Goal: Task Accomplishment & Management: Use online tool/utility

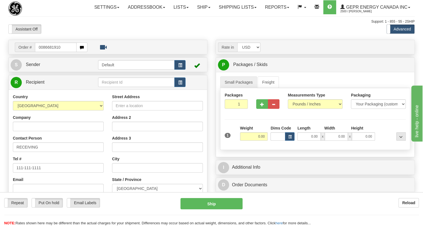
click at [42, 52] on input "0086681910" at bounding box center [56, 46] width 42 height 9
type input "86681910"
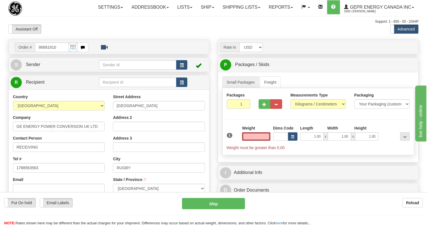
select select
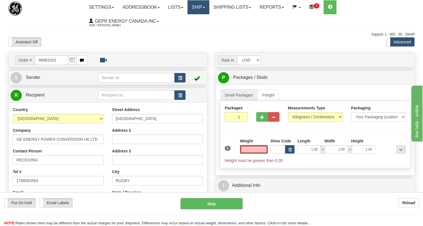
type input "0.00"
click at [209, 6] on link "Ship" at bounding box center [198, 7] width 22 height 14
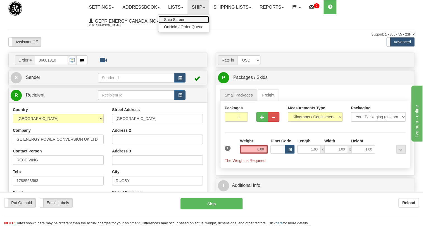
click at [179, 20] on span "Ship Screen" at bounding box center [174, 19] width 21 height 4
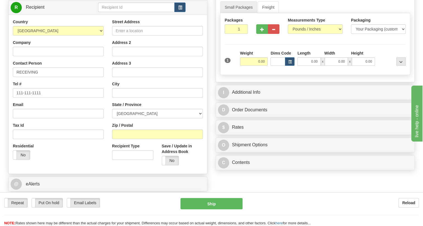
scroll to position [76, 0]
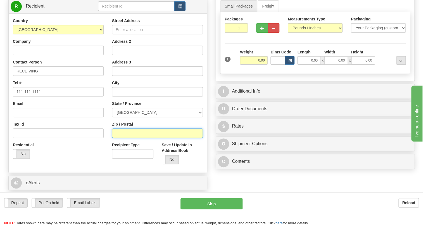
click at [116, 138] on input "Zip / Postal" at bounding box center [157, 132] width 91 height 9
paste input "H7P 0H7"
type input "H7P 0H7"
click at [107, 116] on div "Country AFGHANISTAN ALAND ISLANDS ALBANIA ALGERIA AMERICAN SAMOA ANDORRA ANGOLA…" at bounding box center [58, 90] width 99 height 145
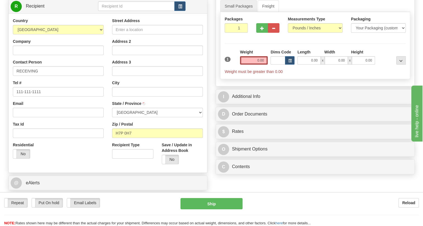
type input "LAVAL"
select select "QC"
click at [35, 96] on input "111-111-1111" at bounding box center [58, 91] width 91 height 9
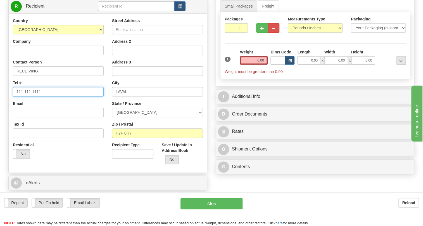
paste input "(514) 804-8044"
type input "(514) 804-8044"
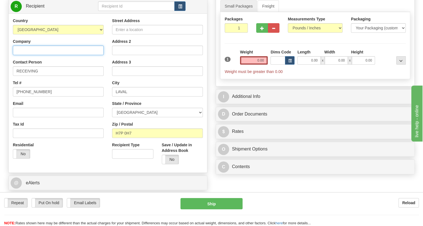
click at [22, 55] on input "Company" at bounding box center [58, 50] width 91 height 9
paste input "ACE experts-conseils inc."
type input "ACE experts-conseils inc."
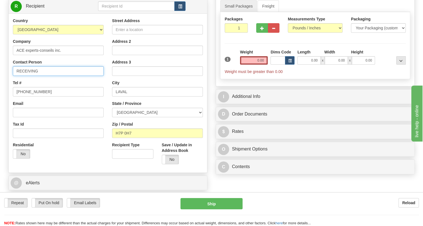
click at [28, 76] on input "RECEIVING" at bounding box center [58, 70] width 91 height 9
paste input "affi Keusseyan"
type input "Raffi Keusseyan"
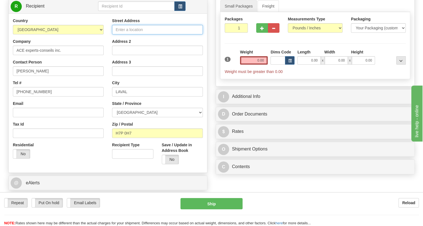
click at [128, 34] on input "Street Address" at bounding box center [157, 29] width 91 height 9
paste input "4880 Louis-B.-Mayer"
type input "4880 Louis-B.-Mayer1.50"
click at [258, 65] on input "0.00" at bounding box center [254, 60] width 28 height 8
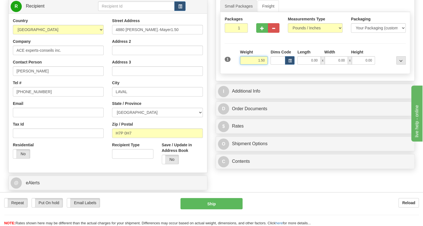
type input "1.50"
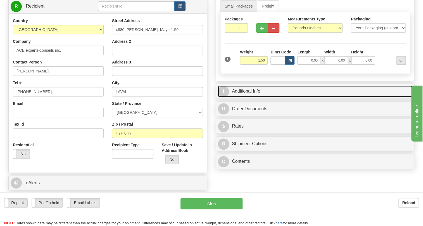
click at [256, 97] on link "I Additional Info" at bounding box center [315, 90] width 194 height 11
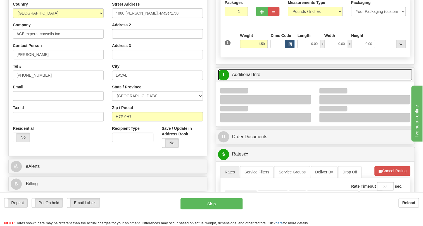
scroll to position [152, 0]
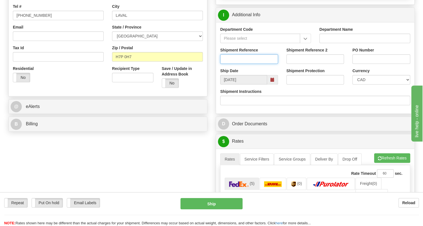
click at [242, 64] on input "Shipment Reference" at bounding box center [249, 58] width 58 height 9
click at [303, 64] on input "Shipment Reference 2" at bounding box center [315, 58] width 58 height 9
type input "Yao Liu"
click at [362, 64] on input "PO Number" at bounding box center [381, 58] width 58 height 9
click at [367, 64] on input "PO Number" at bounding box center [381, 58] width 58 height 9
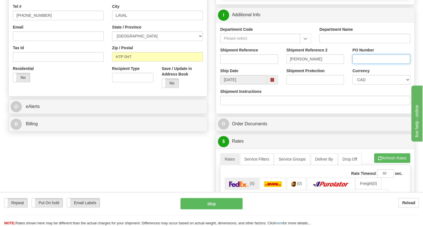
paste input "GNP-COMPUTER-HW"
type input "GNP-COMPUTER-HW"
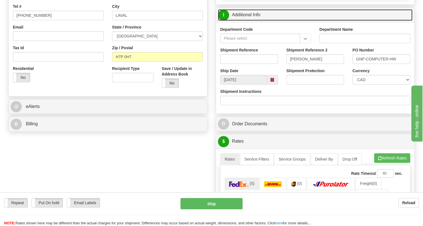
click at [252, 21] on link "I Additional Info" at bounding box center [315, 14] width 194 height 11
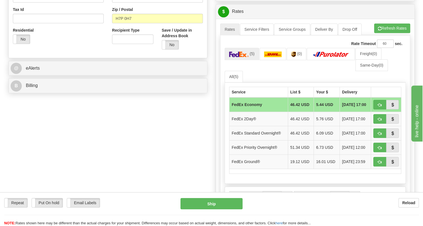
scroll to position [203, 0]
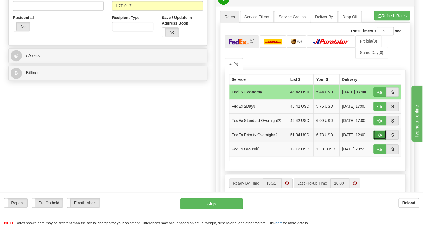
click at [380, 137] on span "button" at bounding box center [380, 135] width 4 height 4
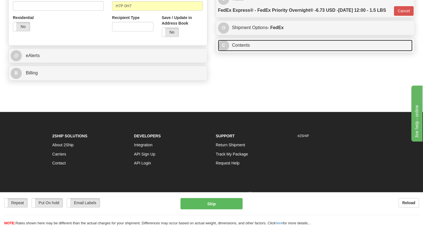
click at [243, 51] on link "C Contents" at bounding box center [315, 45] width 194 height 11
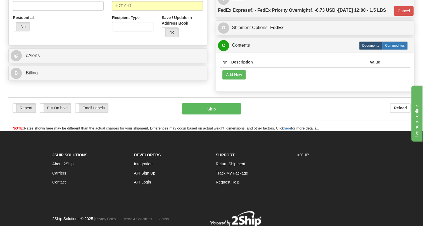
click at [392, 50] on label "Commodities" at bounding box center [395, 45] width 26 height 8
type input "01"
radio input "true"
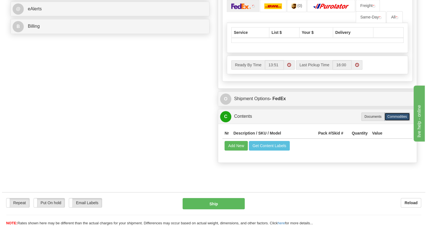
scroll to position [254, 0]
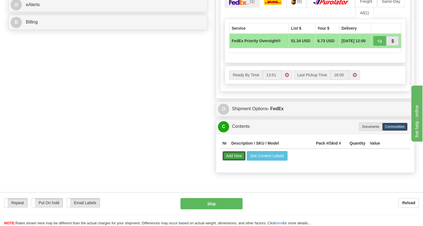
click at [228, 160] on button "Add New" at bounding box center [233, 155] width 23 height 9
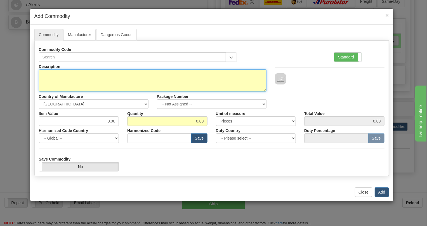
click at [63, 74] on textarea "Description" at bounding box center [152, 80] width 227 height 22
paste textarea "DELL laptop Charger"
click at [98, 73] on textarea "DELL laptop Charger" at bounding box center [152, 80] width 227 height 22
type textarea "DELL laptop Charger"
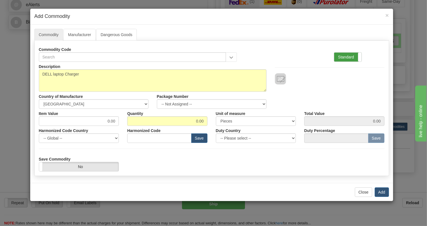
drag, startPoint x: 345, startPoint y: 55, endPoint x: 339, endPoint y: 56, distance: 6.9
click at [344, 55] on label "Standard" at bounding box center [347, 57] width 27 height 9
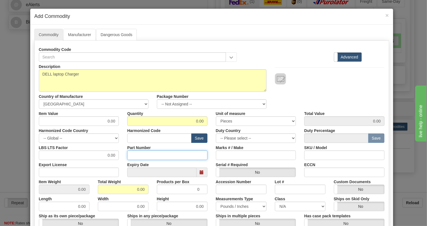
click at [132, 155] on input "Part Number" at bounding box center [167, 154] width 80 height 9
paste input "GNP-COMPUTER-HW"
type input "GNP-COMPUTER-HW"
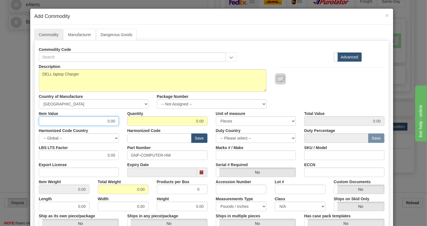
click at [103, 122] on input "0.00" at bounding box center [79, 120] width 80 height 9
type input "100.00"
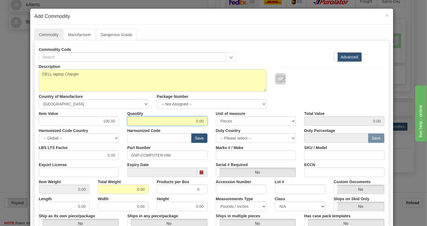
click at [201, 122] on input "0.00" at bounding box center [167, 120] width 80 height 9
type input "1"
type input "100.00"
click at [132, 191] on input "0.00" at bounding box center [123, 188] width 51 height 9
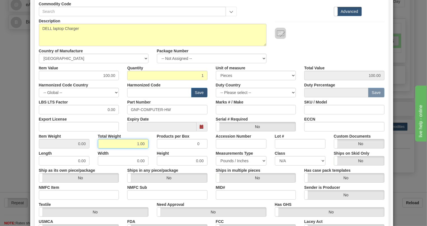
scroll to position [51, 0]
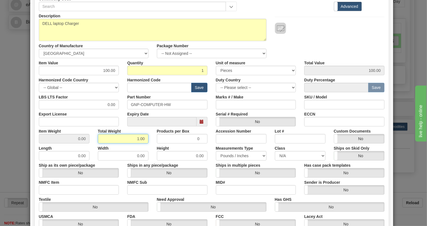
type input "1.00"
type input "1.0000"
click at [211, 172] on div "Ships in multiple pieces Yes No" at bounding box center [255, 168] width 89 height 17
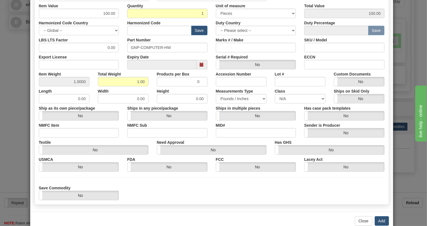
scroll to position [120, 0]
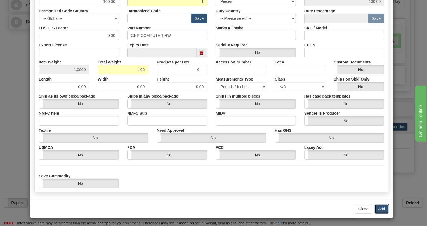
click at [377, 209] on button "Add" at bounding box center [381, 208] width 14 height 9
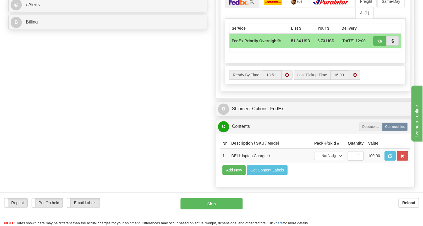
scroll to position [279, 0]
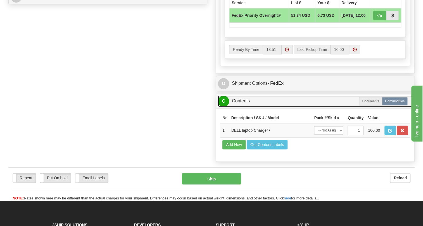
click at [241, 107] on link "C Contents" at bounding box center [315, 100] width 194 height 11
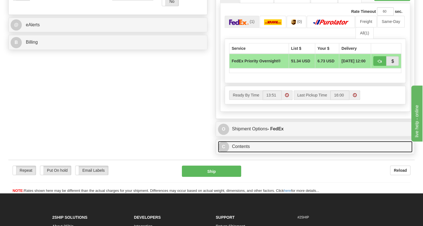
scroll to position [229, 0]
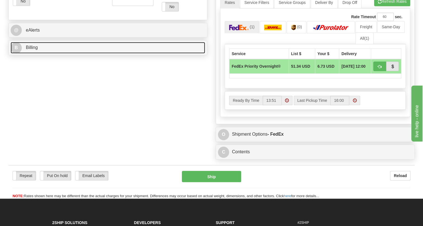
click at [33, 50] on span "Billing" at bounding box center [32, 47] width 12 height 5
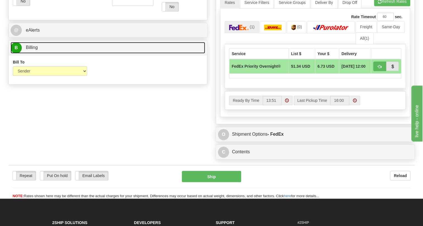
click at [33, 50] on span "Billing" at bounding box center [32, 47] width 12 height 5
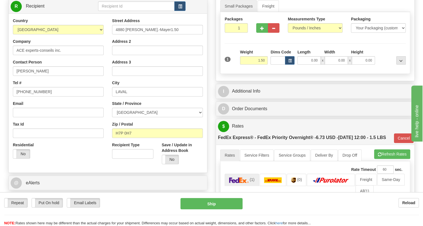
scroll to position [51, 0]
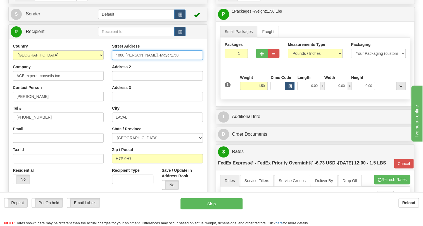
click at [164, 60] on input "4880 Louis-B.-Mayer1.50" at bounding box center [157, 54] width 91 height 9
type input "4880 Louis-B.-Mayer"
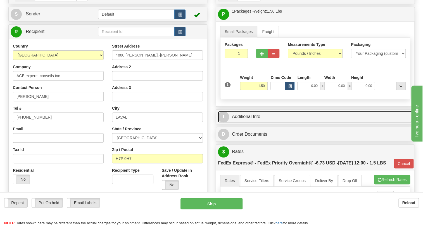
click at [246, 122] on link "I Additional Info" at bounding box center [315, 116] width 194 height 11
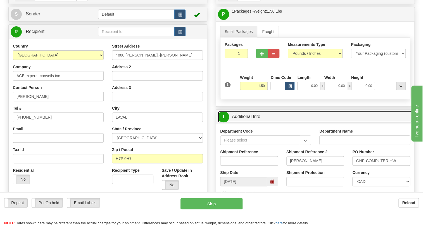
scroll to position [76, 0]
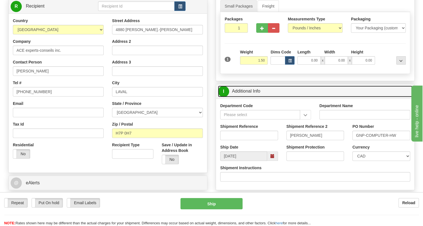
click at [250, 97] on link "I Additional Info" at bounding box center [315, 90] width 194 height 11
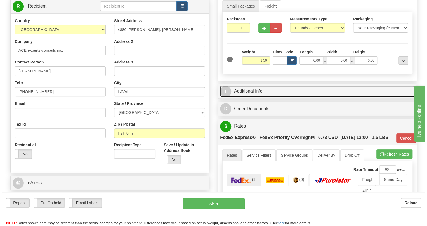
scroll to position [51, 0]
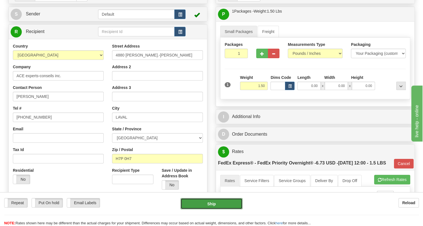
click at [212, 204] on button "Ship" at bounding box center [211, 203] width 62 height 11
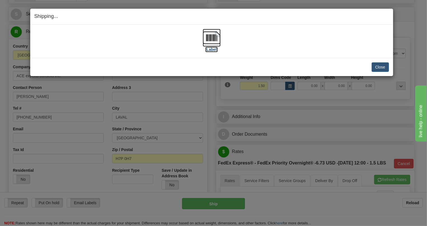
click at [209, 37] on img at bounding box center [212, 38] width 18 height 18
click at [379, 67] on button "Close" at bounding box center [379, 66] width 17 height 9
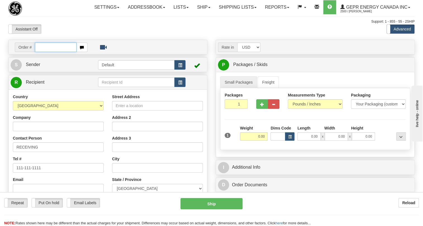
paste input "0086682030"
click at [42, 52] on input "0086682030" at bounding box center [56, 46] width 42 height 9
type input "86682030"
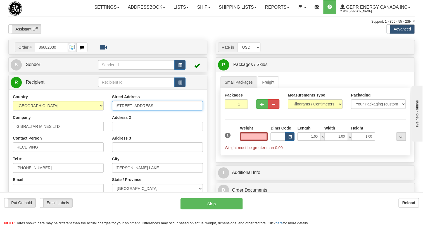
type input "0.00"
click at [185, 110] on input "10251 Gibraltar Mine Rd; PO BOX 130" at bounding box center [157, 105] width 91 height 9
drag, startPoint x: 185, startPoint y: 118, endPoint x: 160, endPoint y: 119, distance: 25.1
click at [160, 110] on input "10251 Gibraltar Mine Rd; PO BOX 130" at bounding box center [157, 105] width 91 height 9
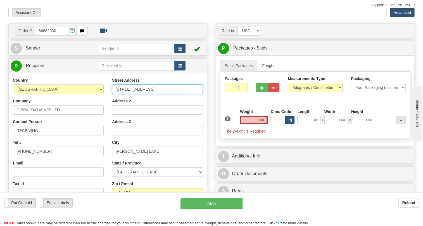
scroll to position [25, 0]
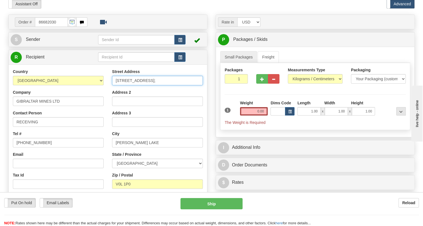
type input "10251 Gibraltar Mine Rd;"
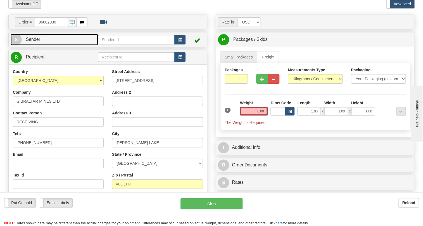
click at [34, 42] on span "Sender" at bounding box center [33, 39] width 15 height 5
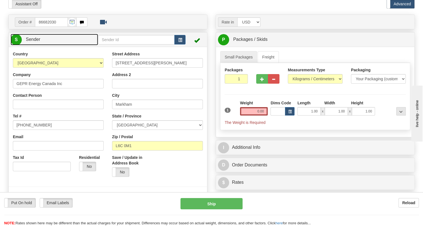
type input "MARKHAM"
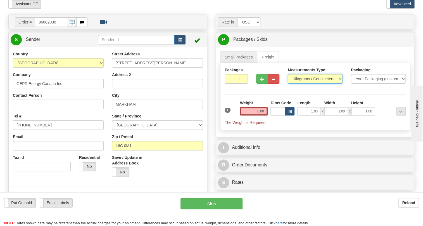
click at [299, 84] on select "Pounds / Inches Kilograms / Centimeters" at bounding box center [315, 78] width 55 height 9
select select "0"
click at [288, 84] on select "Pounds / Inches Kilograms / Centimeters" at bounding box center [315, 78] width 55 height 9
click at [306, 115] on input "1.00" at bounding box center [308, 111] width 23 height 8
type input "0.00"
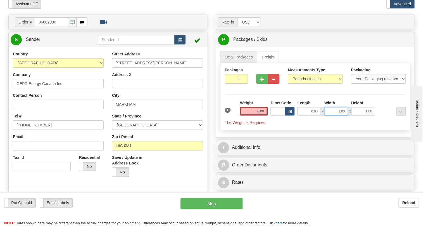
click at [331, 115] on input "1.00" at bounding box center [336, 111] width 23 height 8
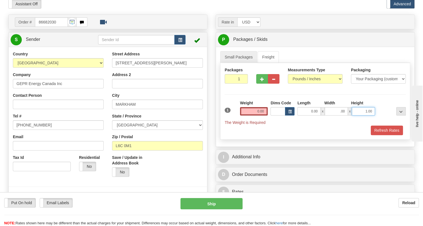
type input "0.00"
click at [361, 115] on input "1.00" at bounding box center [363, 111] width 23 height 8
type input "0.00"
click at [256, 115] on input "0.00" at bounding box center [254, 111] width 28 height 8
click at [251, 115] on input "text" at bounding box center [254, 111] width 28 height 8
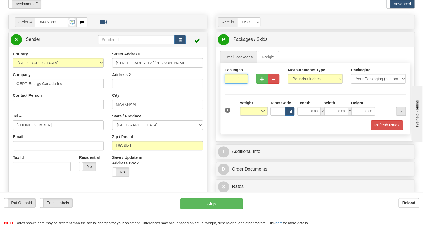
click at [228, 84] on input "1" at bounding box center [236, 78] width 23 height 9
type input "52.00"
type input "2"
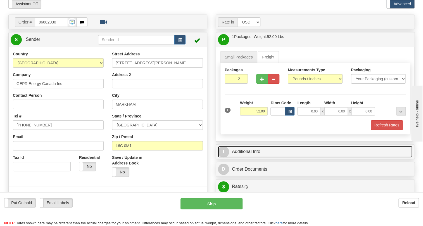
click at [253, 157] on link "I Additional Info" at bounding box center [315, 151] width 194 height 11
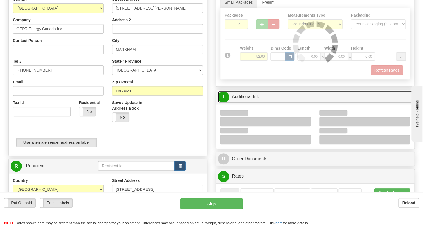
scroll to position [127, 0]
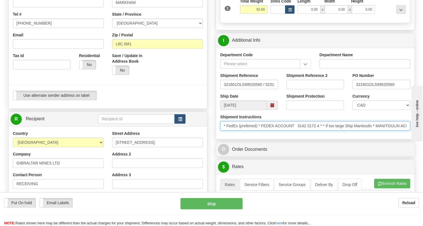
drag, startPoint x: 320, startPoint y: 138, endPoint x: 298, endPoint y: 138, distance: 22.1
click at [298, 130] on input "* FedEx (preferred) * FEDEX ACCOUNT 3142 3172 4 * * If too large Ship Manitouli…" at bounding box center [315, 125] width 190 height 9
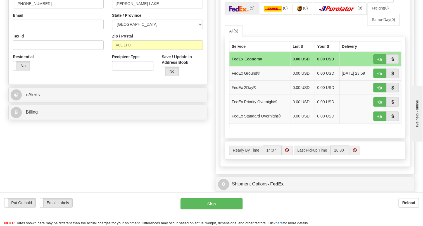
scroll to position [330, 0]
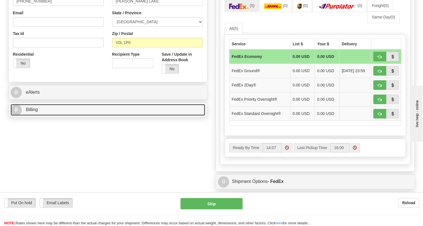
click at [32, 112] on span "Billing" at bounding box center [32, 109] width 12 height 5
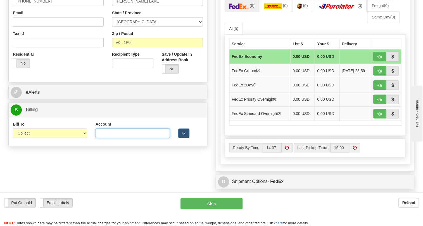
click at [97, 138] on input "Account" at bounding box center [133, 132] width 74 height 9
paste input "3142 3172 4"
click at [109, 138] on input "3142 3172 4" at bounding box center [133, 132] width 74 height 9
click at [115, 138] on input "31423172 4" at bounding box center [133, 132] width 74 height 9
click at [117, 138] on input "31423172 4" at bounding box center [133, 132] width 74 height 9
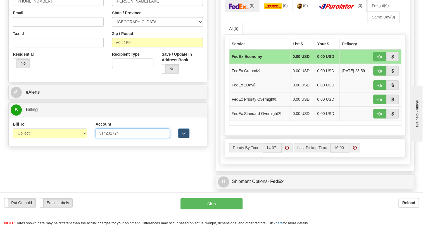
type input "314231724"
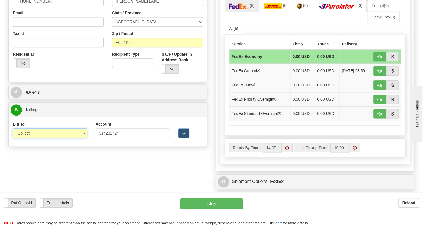
drag, startPoint x: 68, startPoint y: 145, endPoint x: 65, endPoint y: 145, distance: 2.8
click at [68, 138] on select "Sender Recipient Third Party Collect" at bounding box center [50, 132] width 74 height 9
select select "2"
click at [13, 138] on select "Sender Recipient Third Party Collect" at bounding box center [50, 132] width 74 height 9
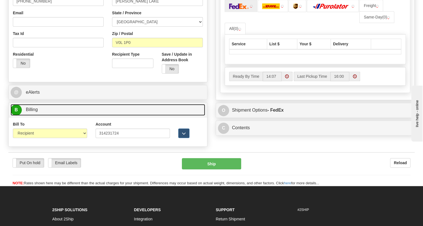
click at [40, 115] on link "B Billing" at bounding box center [108, 109] width 194 height 11
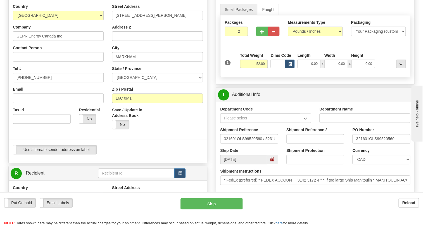
scroll to position [25, 0]
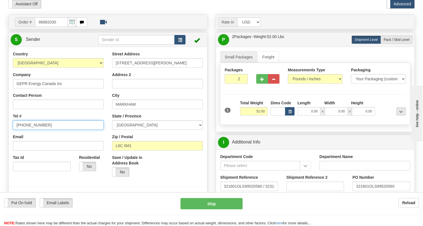
click at [36, 130] on input "[PHONE_NUMBER]" at bounding box center [58, 124] width 91 height 9
click at [36, 130] on input "(779)7960565" at bounding box center [58, 124] width 91 height 9
paste input "905-927-5013"
type input "905-927-5013"
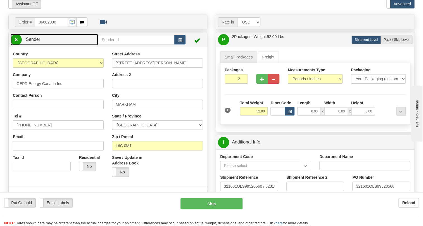
click at [30, 42] on span "Sender" at bounding box center [33, 39] width 15 height 5
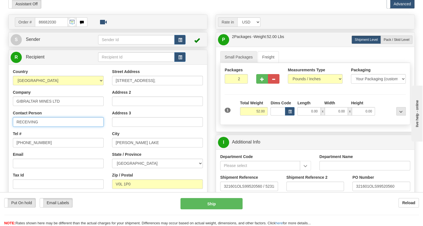
click at [30, 127] on input "RECEIVING" at bounding box center [58, 121] width 91 height 9
paste input "Leigh Logan"
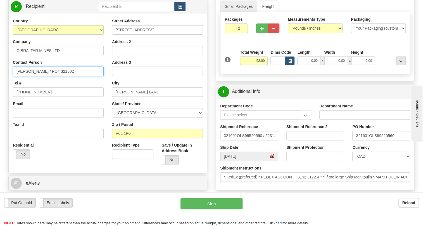
scroll to position [76, 0]
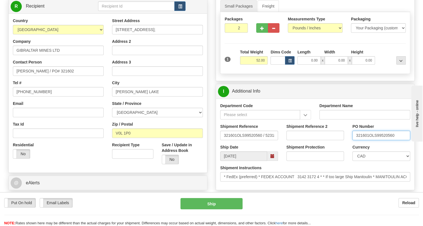
drag, startPoint x: 369, startPoint y: 148, endPoint x: 356, endPoint y: 148, distance: 12.3
click at [356, 140] on input "321601OLS99520560" at bounding box center [381, 134] width 58 height 9
click at [67, 76] on input "Leigh Logan / PO# 321602" at bounding box center [58, 70] width 91 height 9
type input "Leigh Logan / PO# 321601"
click at [32, 96] on input "(779)7960565" at bounding box center [58, 91] width 91 height 9
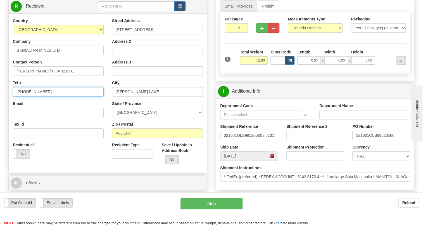
click at [32, 96] on input "(779)7960565" at bounding box center [58, 91] width 91 height 9
paste input "250-992-1800"
type input "250-992-1800"
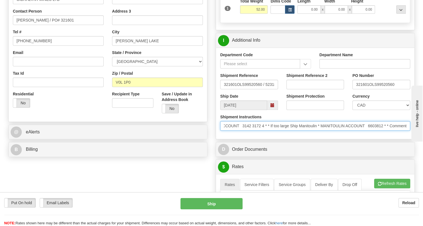
scroll to position [0, 71]
drag, startPoint x: 355, startPoint y: 138, endPoint x: 285, endPoint y: 141, distance: 69.9
click at [285, 130] on input "* FedEx (preferred) * FEDEX ACCOUNT 3142 3172 4 * * If too large Ship Manitouli…" at bounding box center [315, 125] width 190 height 9
click at [248, 130] on input "* FedEx (preferred) * FEDEX ACCOUNT 3142 3172 4 * * If too large Ship Manitouli…" at bounding box center [315, 125] width 190 height 9
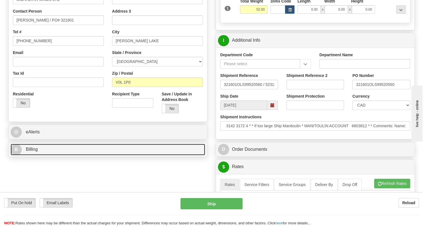
click at [34, 151] on span "Billing" at bounding box center [32, 149] width 12 height 5
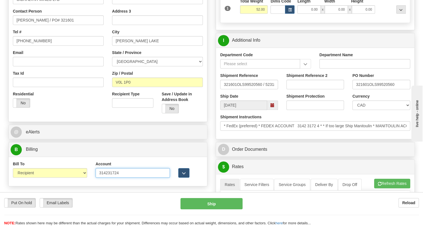
drag, startPoint x: 119, startPoint y: 186, endPoint x: 99, endPoint y: 185, distance: 19.3
click at [99, 177] on input "314231724" at bounding box center [133, 172] width 74 height 9
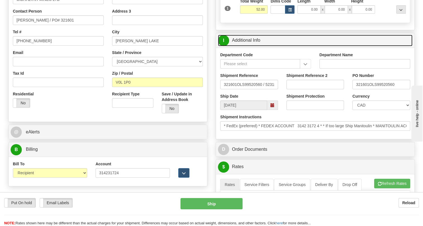
click at [252, 46] on link "I Additional Info" at bounding box center [315, 40] width 194 height 11
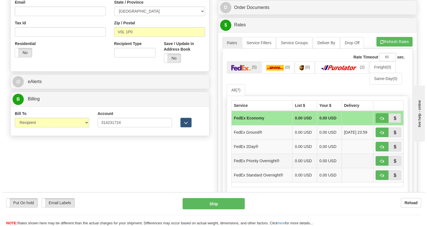
scroll to position [178, 0]
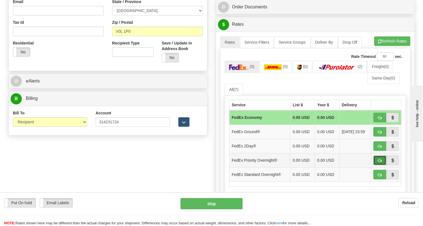
click at [380, 162] on span "button" at bounding box center [380, 161] width 4 height 4
type input "01"
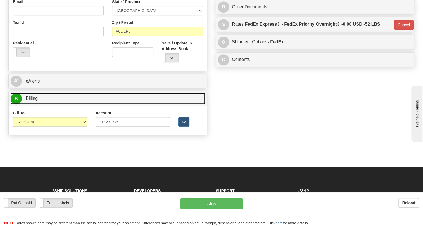
click at [32, 104] on link "B Billing" at bounding box center [108, 98] width 194 height 11
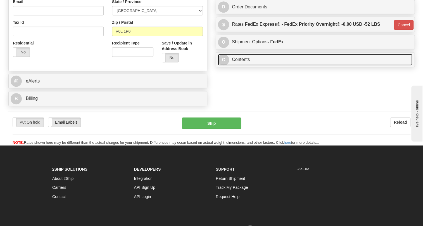
click at [241, 65] on link "C Contents" at bounding box center [315, 59] width 194 height 11
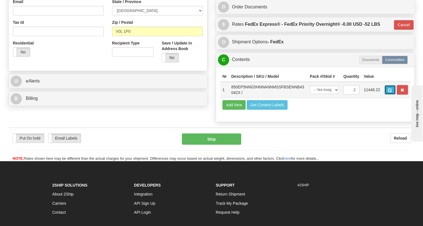
click at [388, 92] on span "button" at bounding box center [390, 90] width 4 height 4
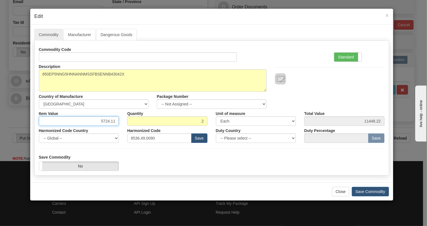
click at [112, 121] on input "5724.11" at bounding box center [79, 120] width 80 height 9
type input "1240.96"
type input "2481.92"
click at [120, 128] on div "Harmonized Code Country -- Global -- AFGHANISTAN ALAND ISLANDS ALBANIA ALGERIA …" at bounding box center [79, 134] width 89 height 17
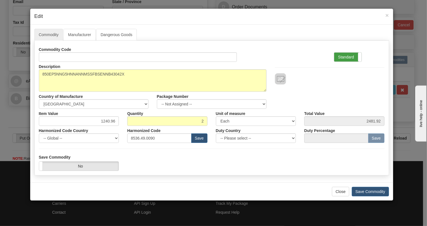
click at [341, 56] on label "Standard" at bounding box center [347, 57] width 27 height 9
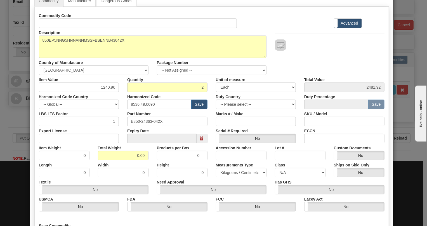
scroll to position [51, 0]
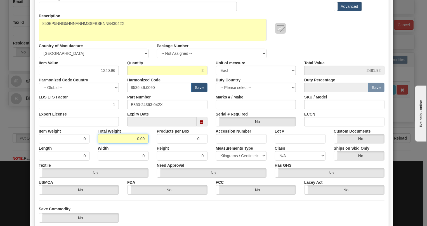
click at [135, 139] on input "0.00" at bounding box center [123, 138] width 51 height 9
type input "1.00"
type input "0.5000"
click at [237, 154] on select "Pounds / Inches Kilograms / Centimeters" at bounding box center [241, 155] width 51 height 9
select select "0"
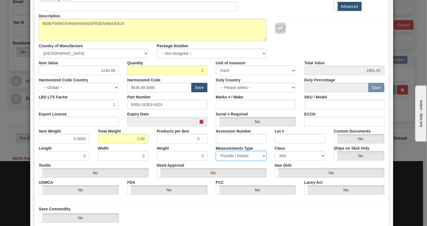
click at [216, 151] on select "Pounds / Inches Kilograms / Centimeters" at bounding box center [241, 155] width 51 height 9
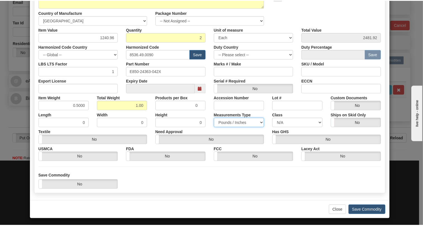
scroll to position [85, 0]
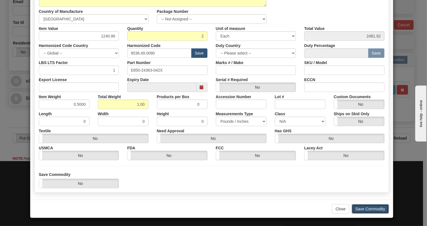
click at [363, 208] on button "Save Commodity" at bounding box center [369, 208] width 37 height 9
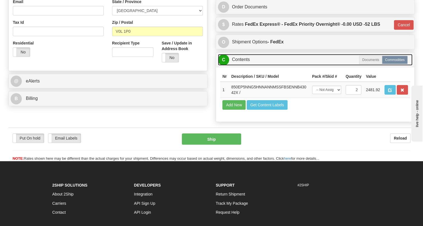
click at [244, 65] on link "C Contents" at bounding box center [315, 59] width 194 height 11
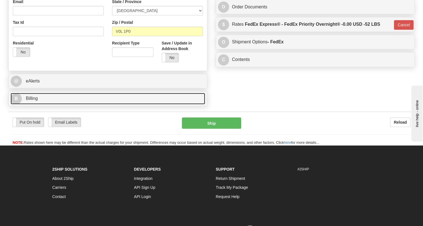
click at [33, 101] on span "Billing" at bounding box center [32, 98] width 12 height 5
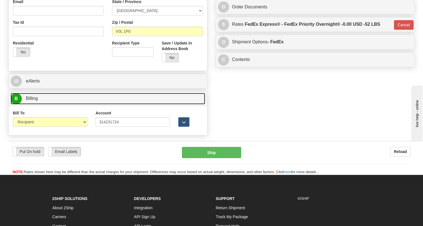
click at [33, 101] on span "Billing" at bounding box center [32, 98] width 12 height 5
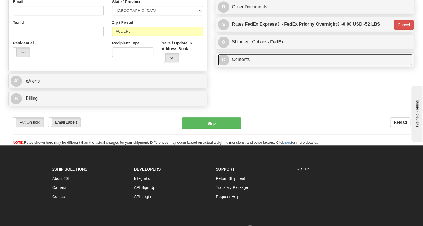
click at [245, 65] on link "C Contents" at bounding box center [315, 59] width 194 height 11
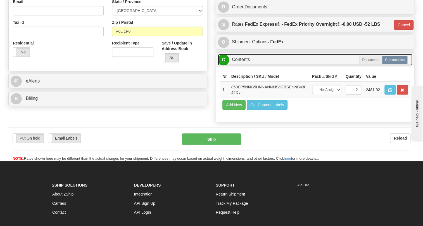
click at [245, 65] on link "C Contents" at bounding box center [315, 59] width 194 height 11
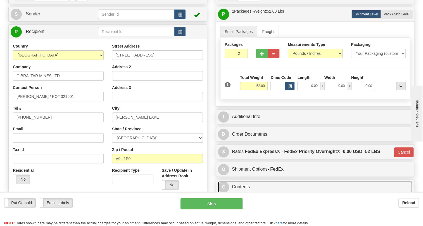
scroll to position [25, 0]
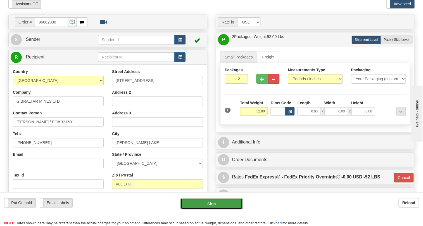
click at [211, 204] on button "Ship" at bounding box center [211, 203] width 62 height 11
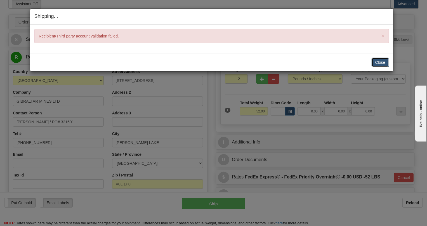
click at [381, 62] on button "Close" at bounding box center [379, 62] width 17 height 9
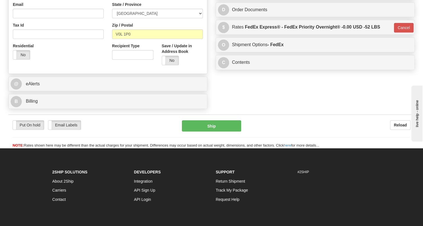
scroll to position [178, 0]
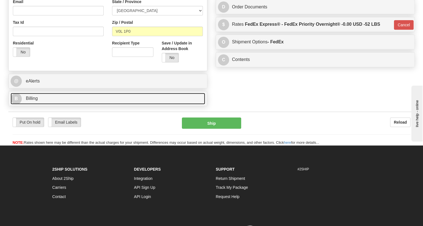
click at [31, 101] on span "Billing" at bounding box center [32, 98] width 12 height 5
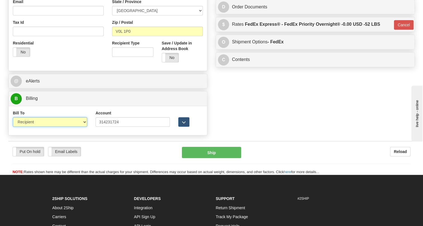
click at [50, 127] on select "Sender Recipient Third Party Collect" at bounding box center [50, 121] width 74 height 9
select select "4"
click at [13, 127] on select "Sender Recipient Third Party Collect" at bounding box center [50, 121] width 74 height 9
type input "01"
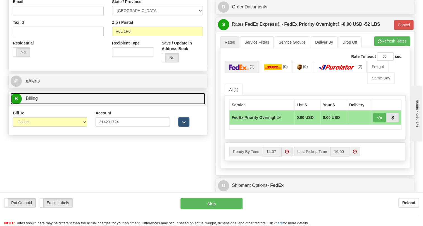
click at [34, 104] on link "B Billing" at bounding box center [108, 98] width 194 height 11
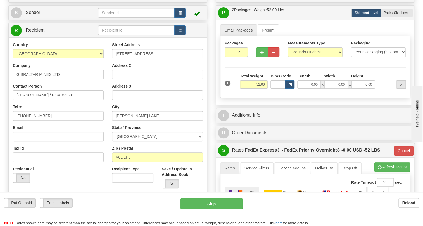
scroll to position [25, 0]
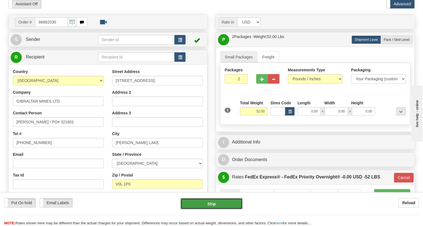
click at [214, 204] on button "Ship" at bounding box center [211, 203] width 62 height 11
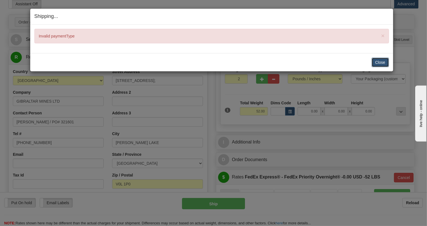
click at [380, 61] on button "Close" at bounding box center [379, 62] width 17 height 9
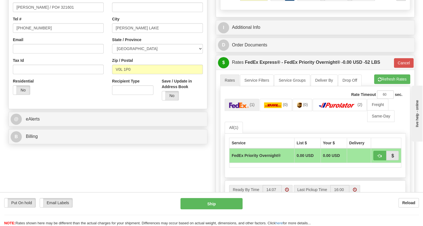
scroll to position [152, 0]
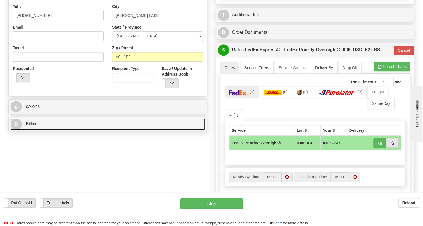
click at [37, 130] on link "B Billing" at bounding box center [108, 123] width 194 height 11
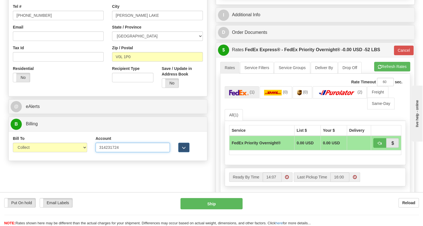
click at [108, 152] on input "314231724" at bounding box center [133, 146] width 74 height 9
click at [99, 152] on input "314231724" at bounding box center [133, 146] width 74 height 9
click at [55, 152] on select "Sender Recipient Third Party Collect" at bounding box center [50, 146] width 74 height 9
select select "2"
click at [13, 152] on select "Sender Recipient Third Party Collect" at bounding box center [50, 146] width 74 height 9
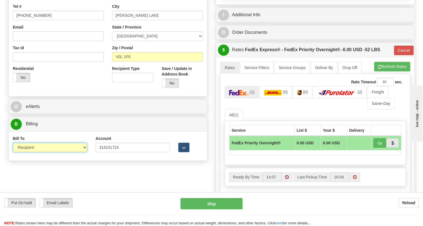
type input "01"
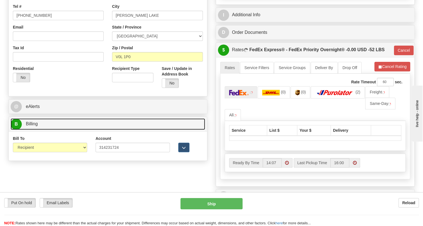
click at [35, 126] on span "Billing" at bounding box center [32, 123] width 12 height 5
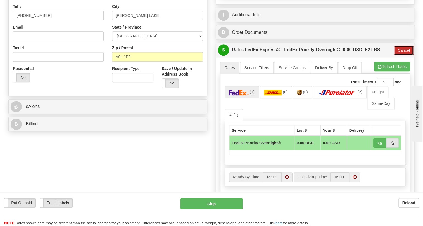
click at [403, 55] on button "Cancel" at bounding box center [404, 50] width 20 height 9
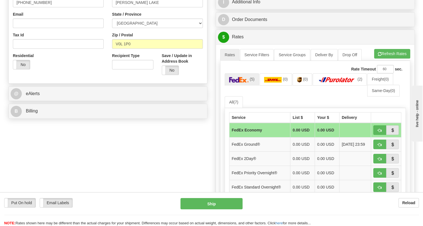
scroll to position [178, 0]
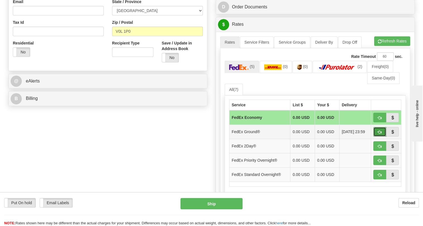
click at [380, 134] on span "button" at bounding box center [380, 132] width 4 height 4
type input "92"
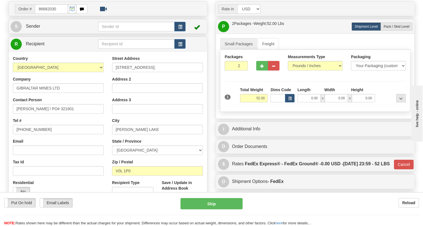
scroll to position [51, 0]
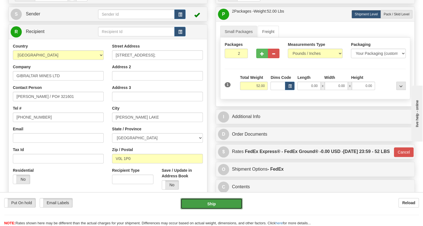
click at [213, 204] on button "Ship" at bounding box center [211, 203] width 62 height 11
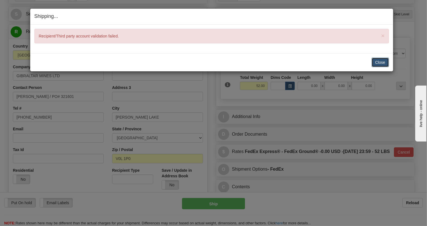
click at [378, 63] on button "Close" at bounding box center [379, 62] width 17 height 9
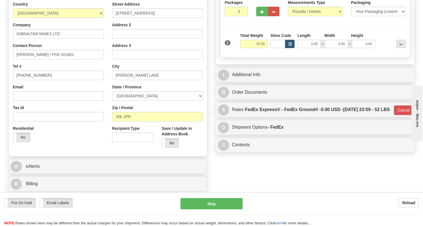
scroll to position [101, 0]
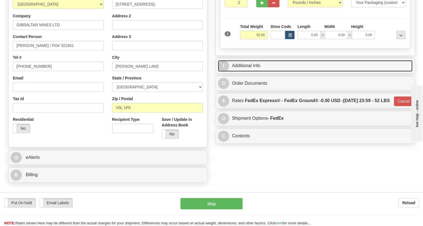
click at [248, 72] on link "I Additional Info" at bounding box center [315, 65] width 194 height 11
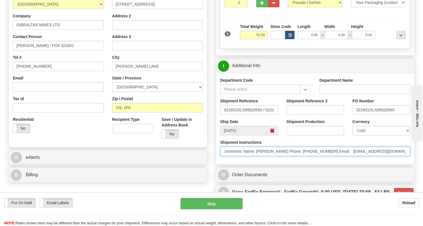
scroll to position [0, 0]
drag, startPoint x: 337, startPoint y: 163, endPoint x: 203, endPoint y: 165, distance: 133.8
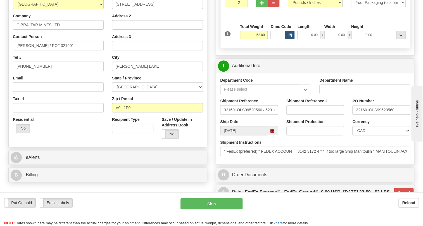
click at [248, 160] on div "Shipment Instructions * FedEx (preferred) * FEDEX ACCOUNT 3142 3172 4 * * If to…" at bounding box center [315, 149] width 198 height 21
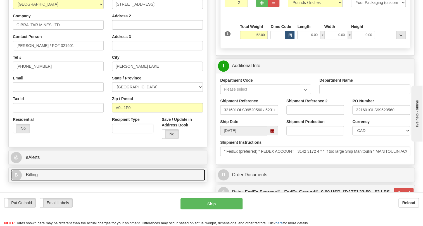
click at [34, 177] on span "Billing" at bounding box center [32, 174] width 12 height 5
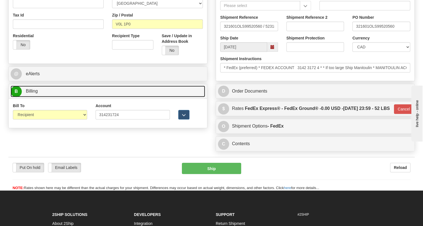
scroll to position [203, 0]
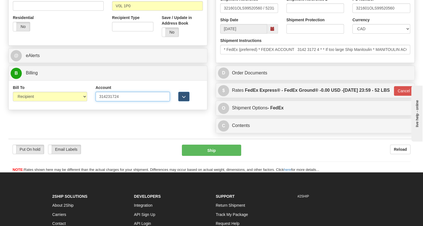
click at [98, 101] on input "314231724" at bounding box center [133, 96] width 74 height 9
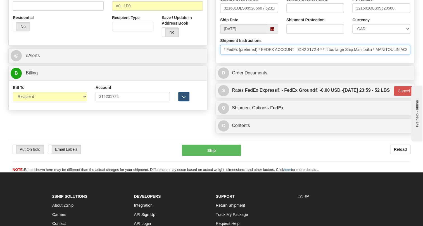
drag, startPoint x: 320, startPoint y: 61, endPoint x: 298, endPoint y: 64, distance: 22.0
click at [298, 54] on input "* FedEx (preferred) * FEDEX ACCOUNT 3142 3172 4 * * If too large Ship Manitouli…" at bounding box center [315, 49] width 190 height 9
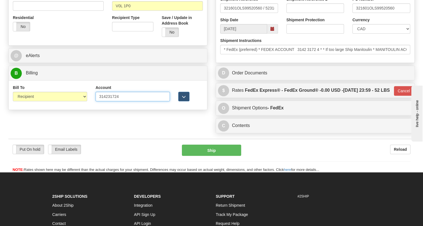
click at [107, 101] on input "314231724" at bounding box center [133, 96] width 74 height 9
paste input "3172"
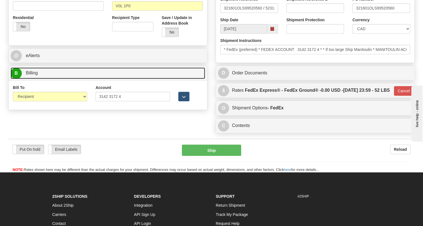
click at [37, 75] on span "Billing" at bounding box center [32, 72] width 12 height 5
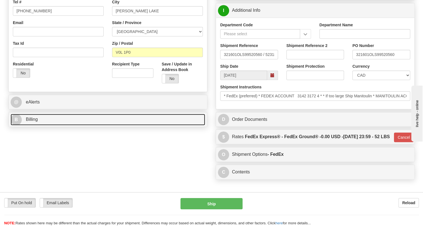
scroll to position [76, 0]
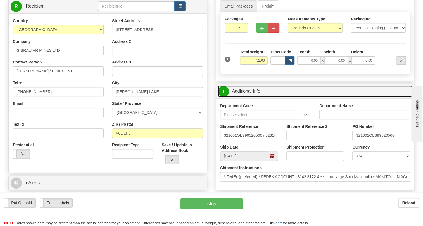
click at [254, 97] on link "I Additional Info" at bounding box center [315, 90] width 194 height 11
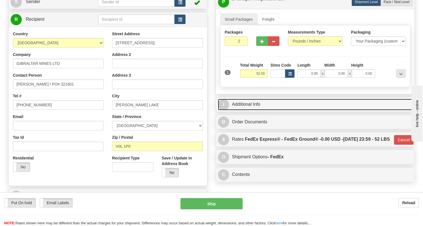
scroll to position [51, 0]
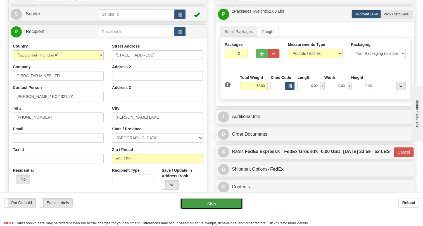
click at [214, 207] on button "Ship" at bounding box center [211, 203] width 62 height 11
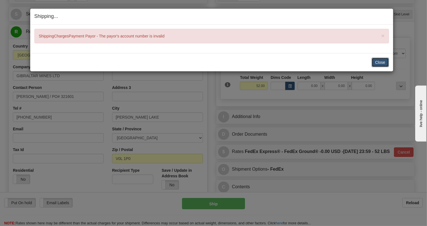
click at [377, 63] on button "Close" at bounding box center [379, 62] width 17 height 9
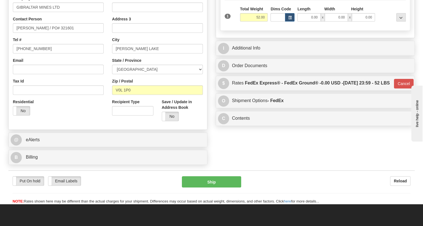
scroll to position [127, 0]
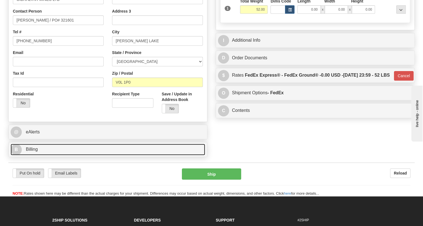
drag, startPoint x: 28, startPoint y: 160, endPoint x: 32, endPoint y: 160, distance: 4.3
click at [29, 151] on span "Billing" at bounding box center [32, 149] width 12 height 5
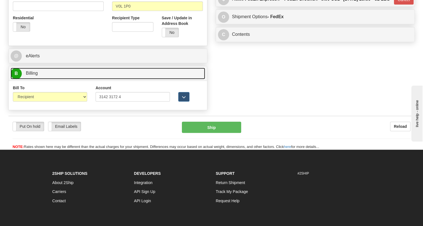
scroll to position [203, 0]
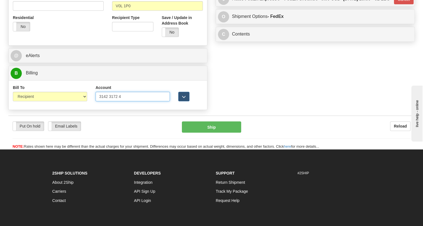
click at [107, 101] on input "3142 3172 4" at bounding box center [133, 96] width 74 height 9
click at [117, 101] on input "31423172 4" at bounding box center [133, 96] width 74 height 9
type input "314231724"
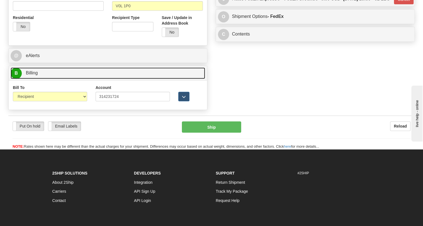
click at [32, 75] on span "Billing" at bounding box center [32, 72] width 12 height 5
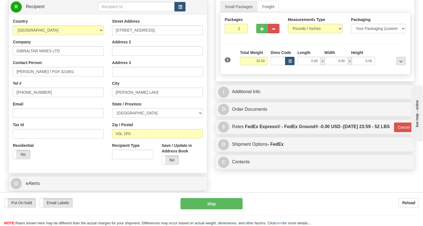
scroll to position [76, 0]
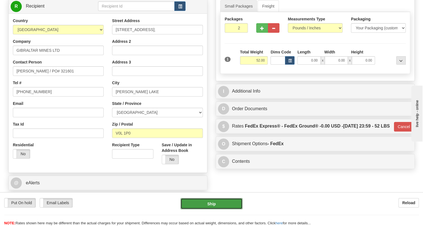
click at [212, 203] on button "Ship" at bounding box center [211, 203] width 62 height 11
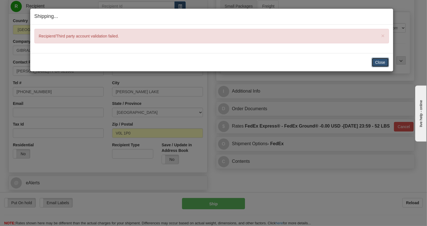
click at [379, 60] on button "Close" at bounding box center [379, 62] width 17 height 9
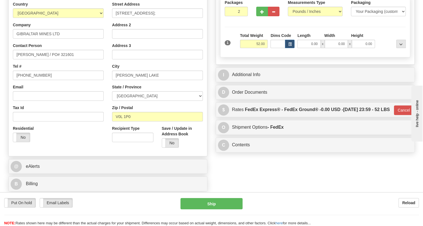
scroll to position [101, 0]
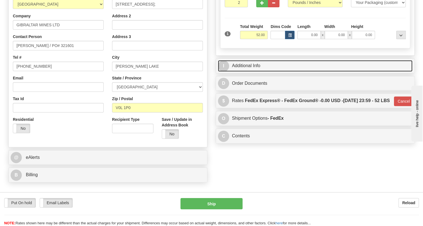
click at [251, 72] on link "I Additional Info" at bounding box center [315, 65] width 194 height 11
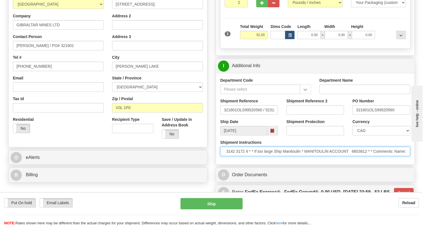
scroll to position [0, 118]
drag, startPoint x: 349, startPoint y: 166, endPoint x: 377, endPoint y: 163, distance: 27.8
click at [377, 156] on input "* FedEx (preferred) * FEDEX ACCOUNT 3142 3172 4 * * If too large Ship Manitouli…" at bounding box center [315, 150] width 190 height 9
click at [321, 156] on input "* FedEx (preferred) * FEDEX ACCOUNT 3142 3172 4 * * If too large Ship Manitouli…" at bounding box center [315, 150] width 190 height 9
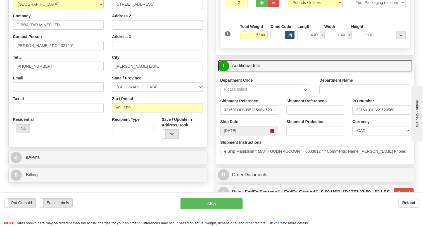
scroll to position [0, 0]
click at [249, 72] on link "I Additional Info" at bounding box center [315, 65] width 194 height 11
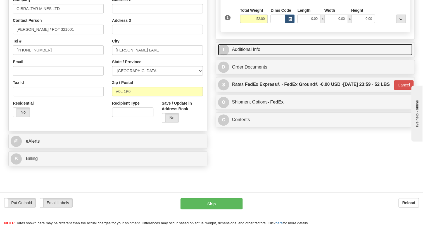
scroll to position [127, 0]
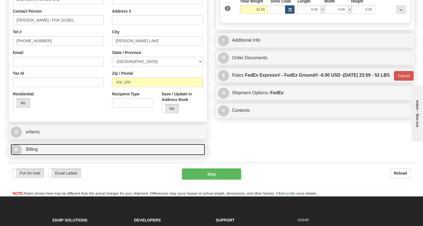
click at [39, 155] on link "B Billing" at bounding box center [108, 149] width 194 height 11
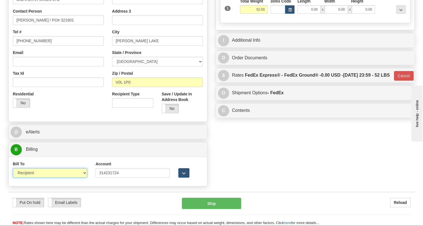
click at [84, 177] on select "Sender Recipient Third Party Collect" at bounding box center [50, 172] width 74 height 9
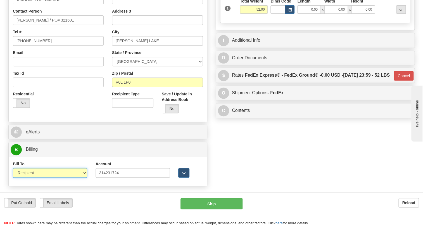
select select "4"
click at [13, 177] on select "Sender Recipient Third Party Collect" at bounding box center [50, 172] width 74 height 9
type input "92"
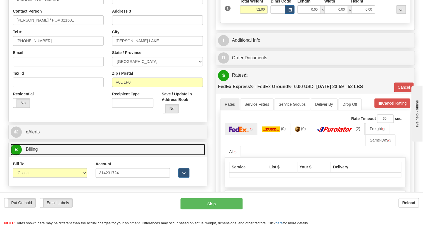
click at [34, 151] on span "Billing" at bounding box center [32, 149] width 12 height 5
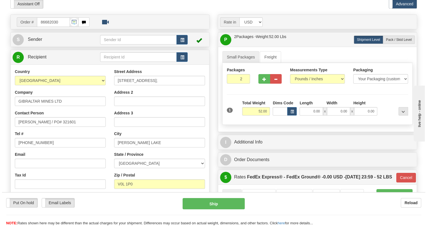
scroll to position [51, 0]
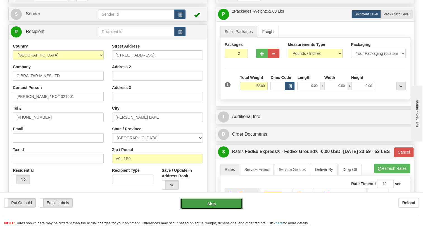
click at [211, 203] on button "Ship" at bounding box center [211, 203] width 62 height 11
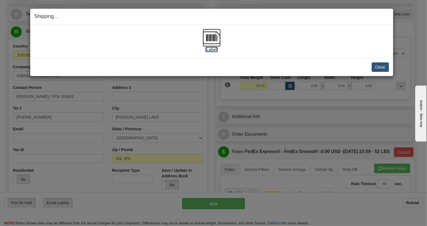
click at [213, 38] on img at bounding box center [212, 38] width 18 height 18
click at [378, 67] on button "Close" at bounding box center [379, 66] width 17 height 9
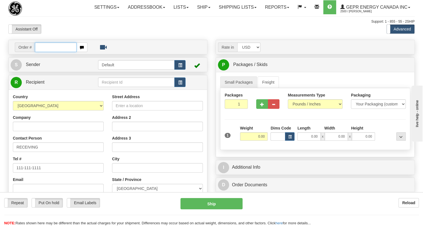
paste input "0086682031"
click at [43, 52] on input "0086682031" at bounding box center [56, 46] width 42 height 9
type input "86682031"
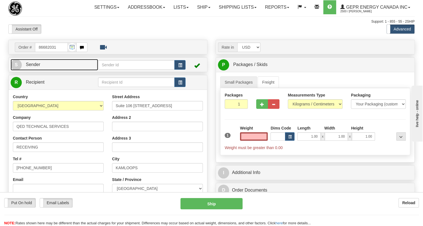
type input "0.00"
click at [37, 67] on span "Sender" at bounding box center [33, 64] width 15 height 5
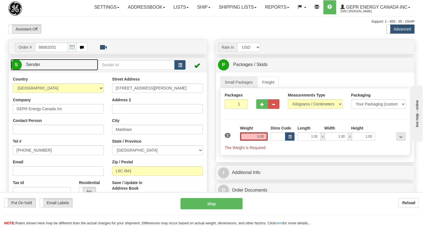
type input "MARKHAM"
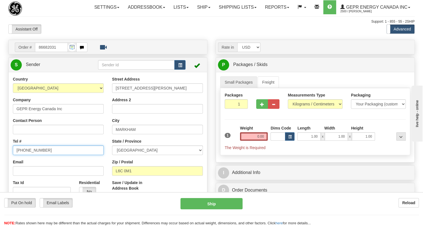
click at [29, 155] on input "[PHONE_NUMBER]" at bounding box center [58, 149] width 91 height 9
paste input "[PHONE_NUMBER]"
type input "[PHONE_NUMBER]"
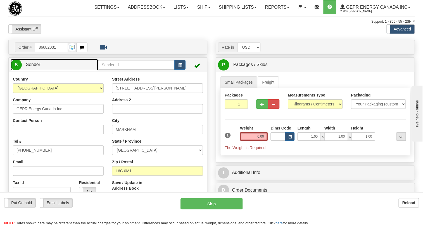
click at [33, 67] on span "Sender" at bounding box center [33, 64] width 15 height 5
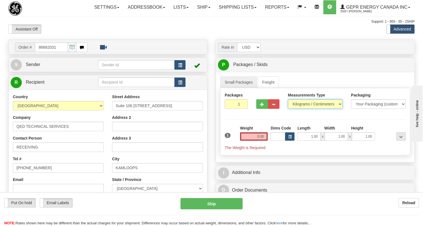
click at [301, 109] on select "Pounds / Inches Kilograms / Centimeters" at bounding box center [315, 103] width 55 height 9
select select "0"
click at [288, 109] on select "Pounds / Inches Kilograms / Centimeters" at bounding box center [315, 103] width 55 height 9
click at [306, 141] on input "1.00" at bounding box center [308, 136] width 23 height 8
type input "0.00"
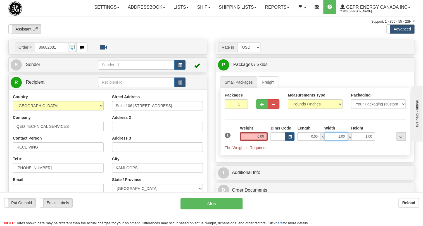
click at [333, 141] on input "1.00" at bounding box center [336, 136] width 23 height 8
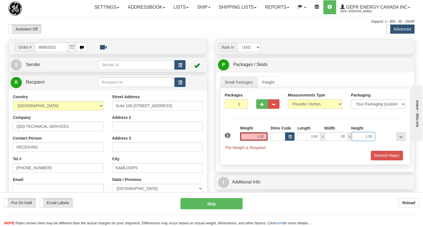
type input "0.00"
click at [361, 141] on input "1.00" at bounding box center [363, 136] width 23 height 8
type input "0.00"
click at [254, 141] on input "0.00" at bounding box center [254, 136] width 28 height 8
type input "0.00"
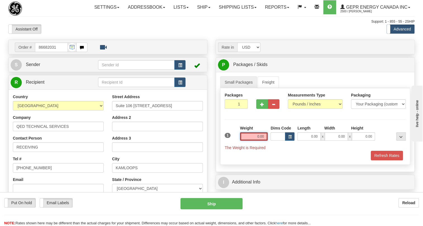
click at [262, 141] on input "0.00" at bounding box center [254, 136] width 28 height 8
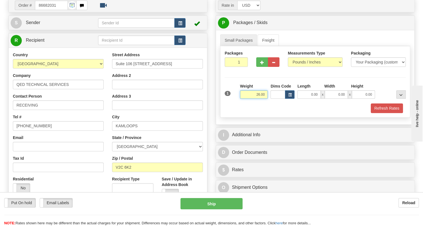
scroll to position [76, 0]
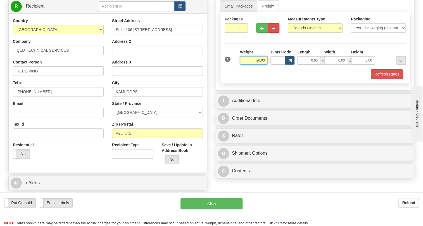
type input "26.00"
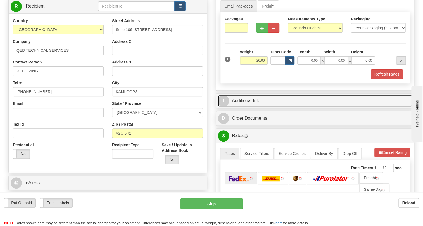
click at [244, 106] on link "I Additional Info" at bounding box center [315, 100] width 194 height 11
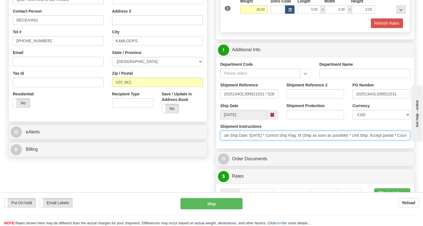
scroll to position [0, 0]
drag, startPoint x: 338, startPoint y: 147, endPoint x: 221, endPoint y: 154, distance: 117.5
click at [221, 144] on div "Shipment Instructions * Schedule Ship Date: 7/31/2025 * Control Ship Flag: M (S…" at bounding box center [315, 133] width 198 height 21
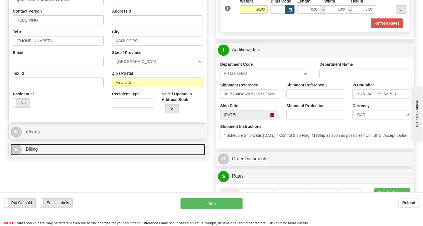
click at [30, 151] on span "Billing" at bounding box center [32, 149] width 12 height 5
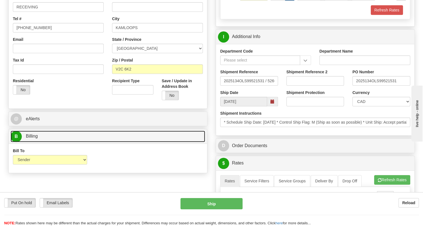
scroll to position [152, 0]
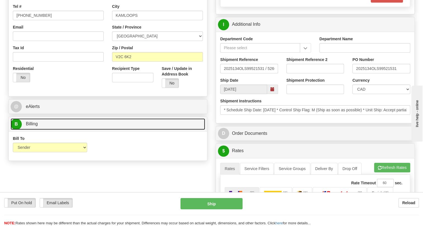
click at [30, 126] on span "Billing" at bounding box center [32, 123] width 12 height 5
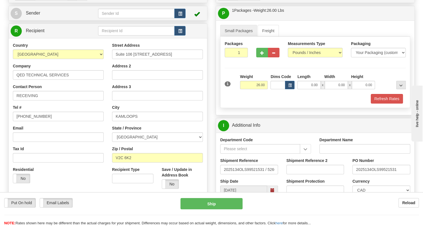
scroll to position [51, 0]
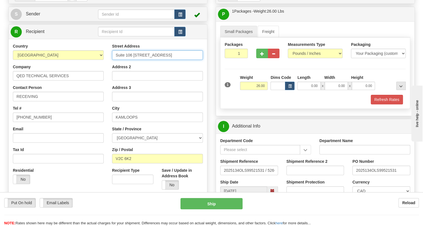
drag, startPoint x: 132, startPoint y: 67, endPoint x: 113, endPoint y: 69, distance: 18.3
click at [113, 60] on input "Suite 106 970 Mcmaster Way" at bounding box center [157, 54] width 91 height 9
click at [156, 60] on input "970 Mcmaster Way" at bounding box center [157, 54] width 91 height 9
paste input "Suite 106"
type input "970 Mcmaster Way Suite 106"
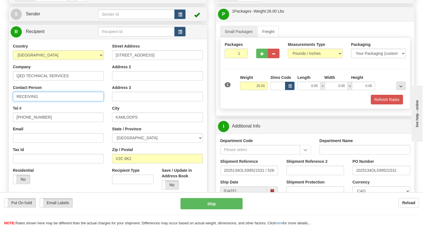
click at [53, 101] on input "RECEIVING" at bounding box center [58, 96] width 91 height 9
paste input "PO# 2025134"
type input "RECEIVING / PO# 2025134"
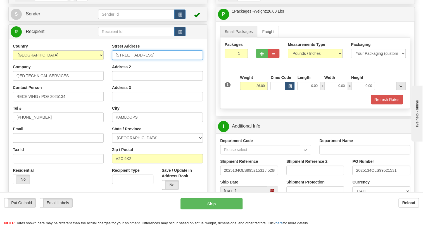
drag, startPoint x: 168, startPoint y: 67, endPoint x: 150, endPoint y: 68, distance: 17.6
click at [150, 60] on input "970 Mcmaster Way Suite 106" at bounding box center [157, 54] width 91 height 9
type input "970 Mcmaster Way"
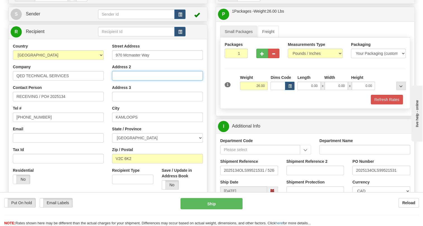
click at [116, 80] on input "Address 2" at bounding box center [157, 75] width 91 height 9
paste input "Suite 106"
click at [144, 80] on input "Suite 106" at bounding box center [157, 75] width 91 height 9
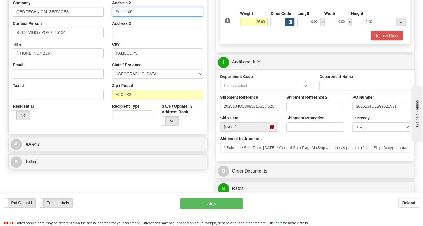
scroll to position [127, 0]
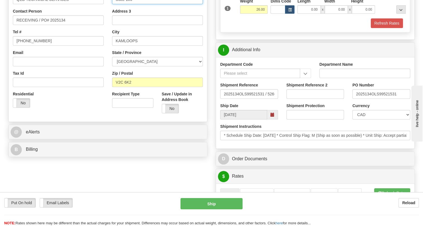
type input "Suite 106"
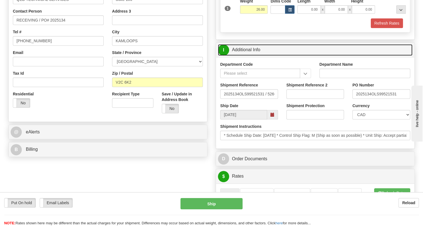
click at [253, 56] on link "I Additional Info" at bounding box center [315, 49] width 194 height 11
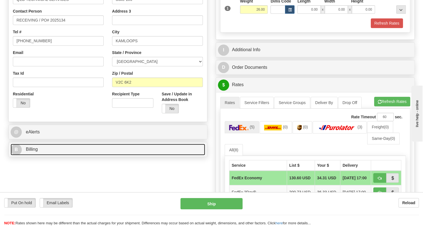
click at [33, 151] on span "Billing" at bounding box center [32, 149] width 12 height 5
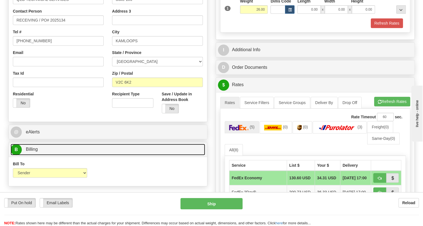
click at [33, 151] on span "Billing" at bounding box center [32, 149] width 12 height 5
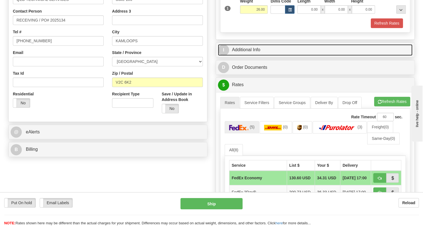
click at [247, 56] on link "I Additional Info" at bounding box center [315, 49] width 194 height 11
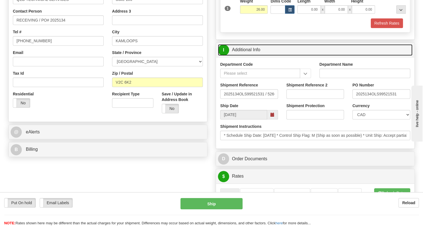
click at [247, 56] on link "I Additional Info" at bounding box center [315, 49] width 194 height 11
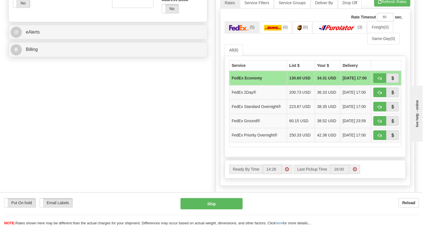
scroll to position [229, 0]
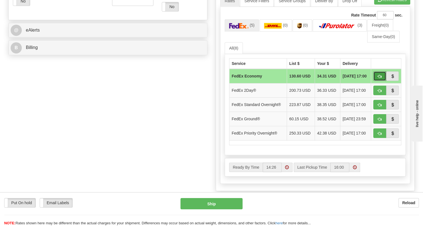
click at [380, 78] on span "button" at bounding box center [380, 77] width 4 height 4
type input "20"
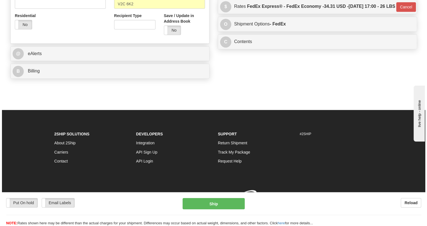
scroll to position [226, 0]
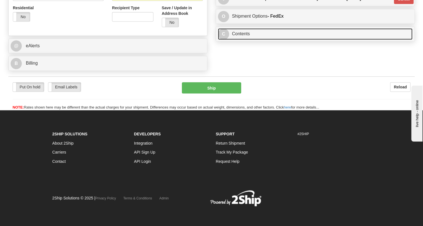
click at [248, 40] on link "C Contents" at bounding box center [315, 33] width 194 height 11
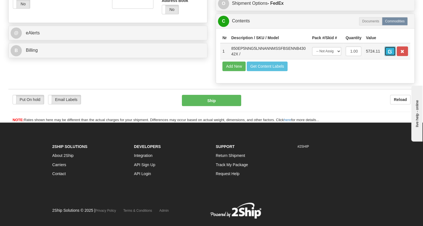
click at [392, 53] on span "button" at bounding box center [390, 52] width 4 height 4
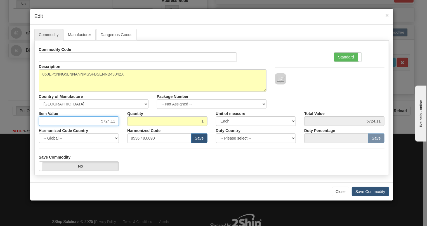
click at [110, 121] on input "5724.11" at bounding box center [79, 120] width 80 height 9
click at [109, 120] on input "5724.11" at bounding box center [79, 120] width 80 height 9
type input "5348.06"
click at [347, 56] on label "Standard" at bounding box center [347, 57] width 27 height 9
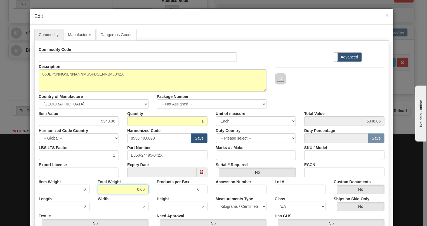
click at [128, 192] on input "0.00" at bounding box center [123, 188] width 51 height 9
type input "1.00"
type input "1.0000"
click at [229, 206] on select "Pounds / Inches Kilograms / Centimeters" at bounding box center [241, 205] width 51 height 9
select select "0"
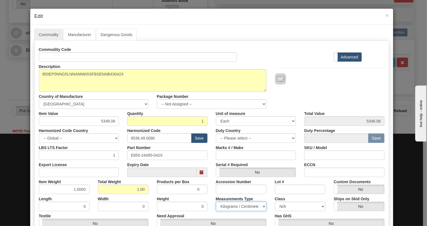
click at [216, 201] on select "Pounds / Inches Kilograms / Centimeters" at bounding box center [241, 205] width 51 height 9
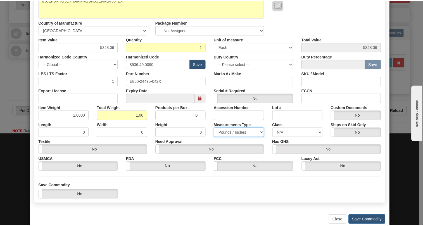
scroll to position [76, 0]
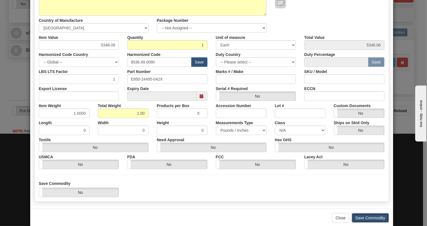
click at [365, 217] on button "Save Commodity" at bounding box center [369, 217] width 37 height 9
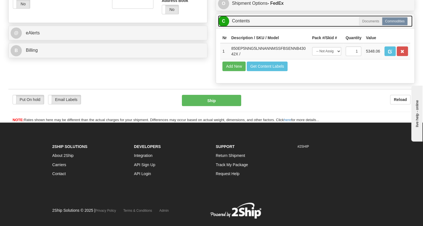
click at [240, 27] on link "C Contents" at bounding box center [315, 20] width 194 height 11
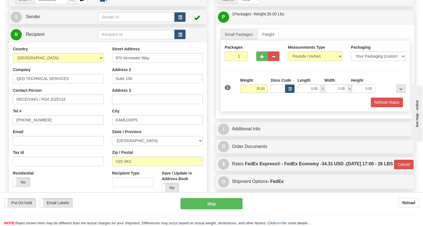
scroll to position [73, 0]
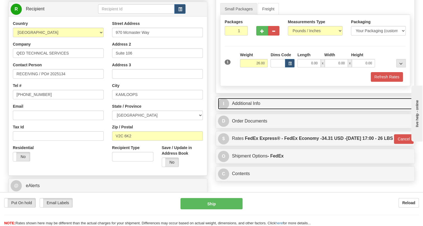
click at [248, 109] on link "I Additional Info" at bounding box center [315, 103] width 194 height 11
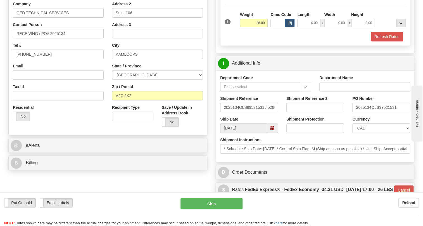
scroll to position [99, 0]
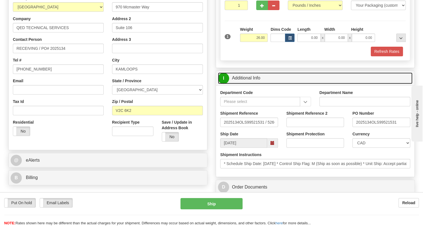
click at [246, 84] on link "I Additional Info" at bounding box center [315, 77] width 194 height 11
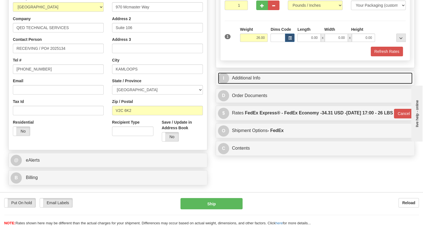
click at [248, 84] on link "I Additional Info" at bounding box center [315, 77] width 194 height 11
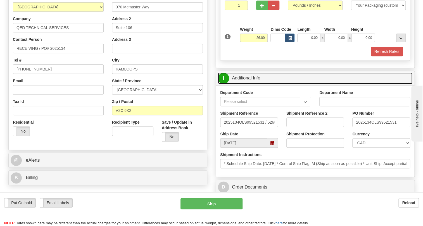
click at [248, 84] on link "I Additional Info" at bounding box center [315, 77] width 194 height 11
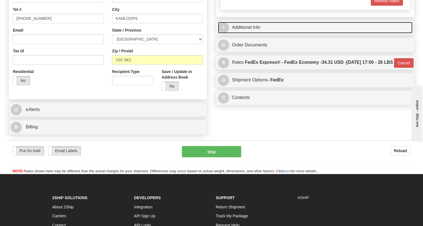
scroll to position [200, 0]
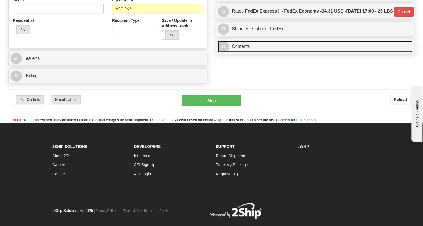
click at [243, 52] on link "C Contents" at bounding box center [315, 46] width 194 height 11
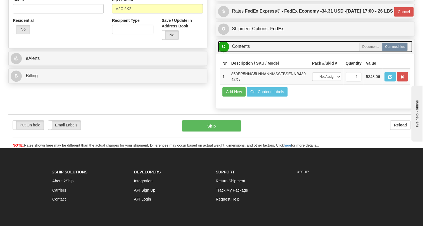
click at [243, 52] on link "C Contents" at bounding box center [315, 46] width 194 height 11
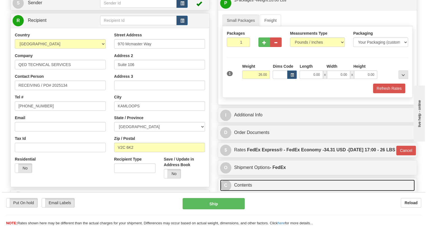
scroll to position [73, 0]
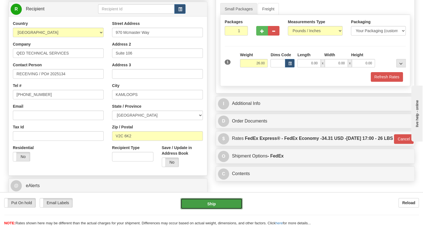
click at [212, 205] on button "Ship" at bounding box center [211, 203] width 62 height 11
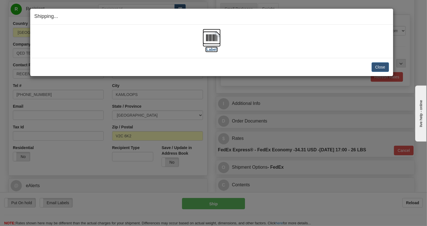
click at [209, 36] on img at bounding box center [212, 38] width 18 height 18
click at [380, 68] on button "Close" at bounding box center [379, 66] width 17 height 9
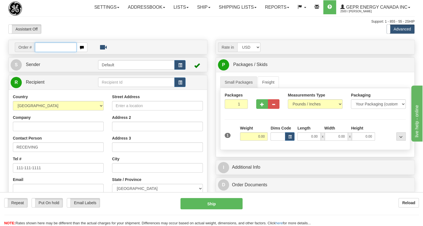
paste input "0086682032"
click at [44, 52] on input "0086682032" at bounding box center [56, 46] width 42 height 9
type input "86682032"
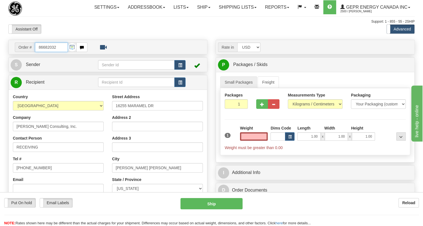
type input "0.00"
click at [48, 52] on input "86682032" at bounding box center [51, 46] width 33 height 9
click at [30, 67] on span "Sender" at bounding box center [33, 64] width 15 height 5
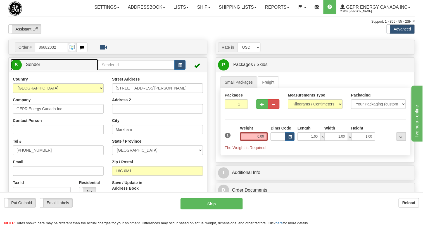
type input "MARKHAM"
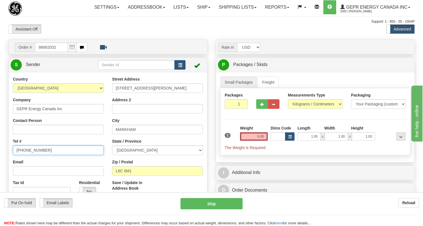
click at [29, 155] on input "[PHONE_NUMBER]" at bounding box center [58, 149] width 91 height 9
paste input "[PHONE_NUMBER]"
type input "[PHONE_NUMBER]"
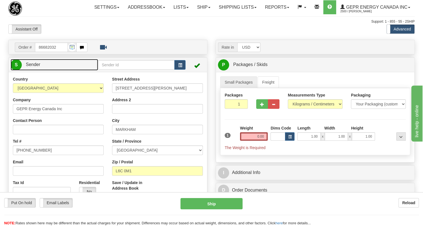
click at [36, 67] on span "Sender" at bounding box center [33, 64] width 15 height 5
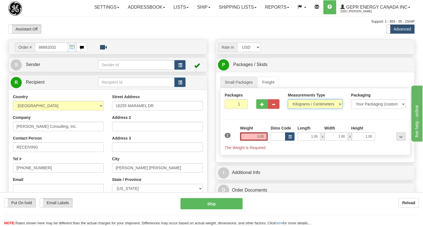
click at [306, 109] on select "Pounds / Inches Kilograms / Centimeters" at bounding box center [315, 103] width 55 height 9
select select "0"
click at [288, 109] on select "Pounds / Inches Kilograms / Centimeters" at bounding box center [315, 103] width 55 height 9
click at [307, 141] on input "1.00" at bounding box center [308, 136] width 23 height 8
type input "0.00"
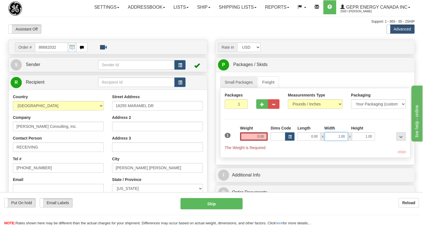
click at [328, 141] on input "1.00" at bounding box center [336, 136] width 23 height 8
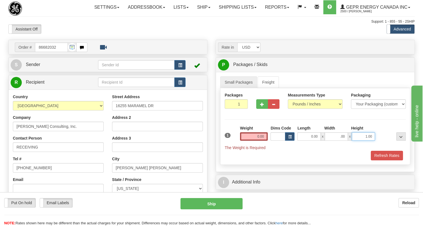
type input "0.00"
click at [361, 141] on input "1.00" at bounding box center [363, 136] width 23 height 8
type input "0.00"
click at [252, 141] on input "0.00" at bounding box center [254, 136] width 28 height 8
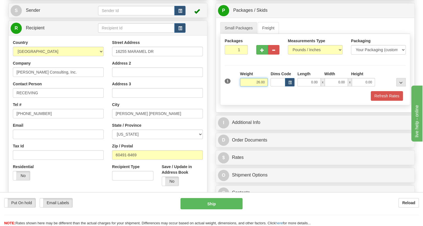
scroll to position [76, 0]
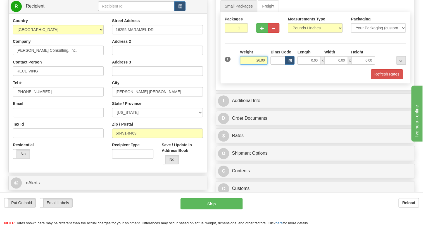
type input "26.00"
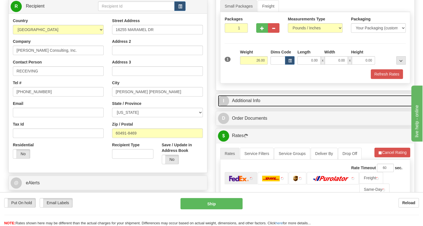
click at [258, 106] on link "I Additional Info" at bounding box center [315, 100] width 194 height 11
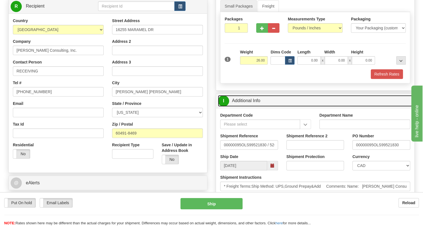
scroll to position [101, 0]
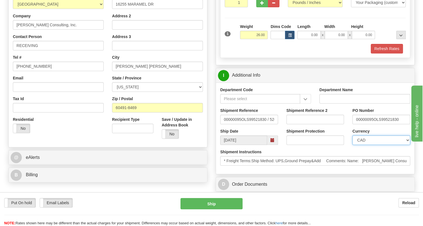
click at [373, 145] on select "CAD USD EUR ZAR [PERSON_NAME] ARN AUD AUS AWG BBD BFR BGN BHD BMD BND BRC BRL C…" at bounding box center [381, 139] width 58 height 9
select select "1"
click at [352, 145] on select "CAD USD EUR ZAR [PERSON_NAME] ARN AUD AUS AWG BBD BFR BGN BHD BMD BND BRC BRL C…" at bounding box center [381, 139] width 58 height 9
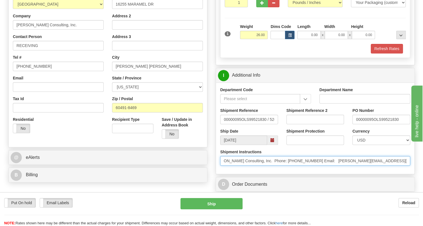
scroll to position [0, 119]
drag, startPoint x: 363, startPoint y: 173, endPoint x: 279, endPoint y: 172, distance: 84.1
click at [279, 165] on input "* Freight Terms:Ship Method: UPS,Ground Prepay&Add Comments: Name: [PERSON_NAME…" at bounding box center [315, 160] width 190 height 9
click at [270, 165] on input "* Freight Terms:Ship Method: UPS,Ground Prepay&Add Comments: Name: [PERSON_NAME…" at bounding box center [315, 160] width 190 height 9
click at [335, 165] on input "* Freight Terms:Ship Method: UPS,Ground Prepay&Add Comments: Name: [PERSON_NAME…" at bounding box center [315, 160] width 190 height 9
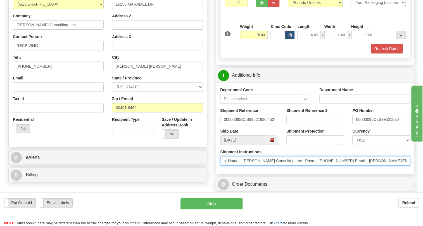
drag, startPoint x: 335, startPoint y: 173, endPoint x: 243, endPoint y: 173, distance: 91.6
click at [243, 165] on input "* Freight Terms:Ship Method: UPS,Ground Prepay&Add Comments: Name: [PERSON_NAME…" at bounding box center [315, 160] width 190 height 9
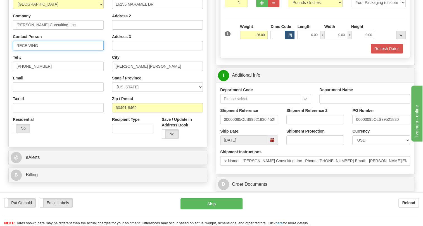
click at [28, 50] on input "RECEIVING" at bounding box center [58, 45] width 91 height 9
paste input "[PERSON_NAME] Consulting, Inc. Phone: [PHONE_NUMBER]"
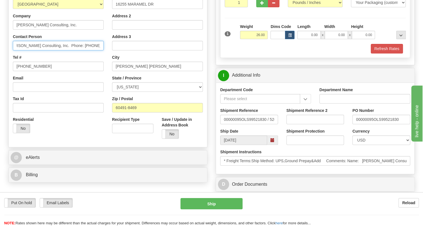
drag, startPoint x: 101, startPoint y: 59, endPoint x: 79, endPoint y: 58, distance: 22.1
click at [79, 50] on input "[PERSON_NAME] Consulting, Inc. Phone: [PHONE_NUMBER]" at bounding box center [58, 45] width 91 height 9
type input "[PERSON_NAME] Consulting, Inc. Phone:"
drag, startPoint x: 88, startPoint y: 59, endPoint x: 7, endPoint y: 59, distance: 81.6
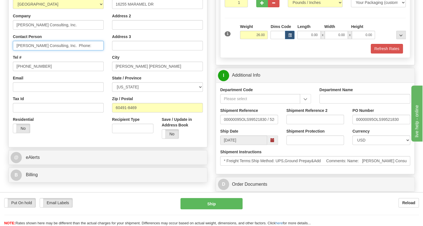
click at [7, 59] on div "Order # 86682032 S" at bounding box center [107, 61] width 207 height 247
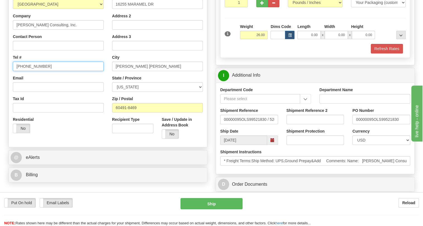
click at [33, 71] on input "[PHONE_NUMBER]" at bounding box center [58, 65] width 91 height 9
paste input "7089410311"
click at [22, 71] on input "7089410311" at bounding box center [58, 65] width 91 height 9
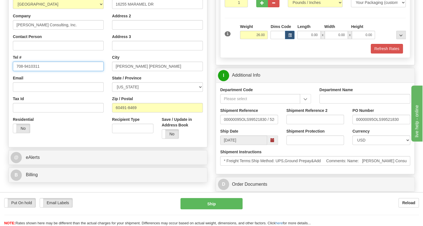
click at [30, 71] on input "708-9410311" at bounding box center [58, 65] width 91 height 9
click at [51, 71] on input "[PHONE_NUMBER]" at bounding box center [58, 65] width 91 height 9
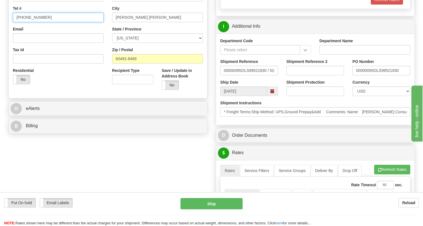
scroll to position [152, 0]
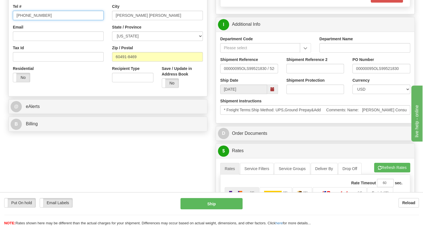
type input "[PHONE_NUMBER]"
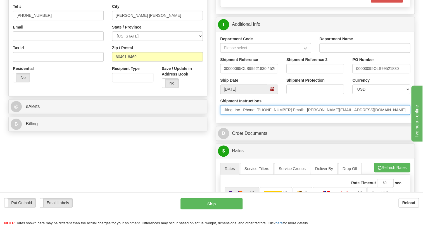
scroll to position [0, 178]
drag, startPoint x: 335, startPoint y: 122, endPoint x: 239, endPoint y: 127, distance: 96.2
click at [239, 119] on div "Shipment Instructions * Freight Terms:Ship Method: UPS,Ground Prepay&Add Commen…" at bounding box center [315, 108] width 198 height 21
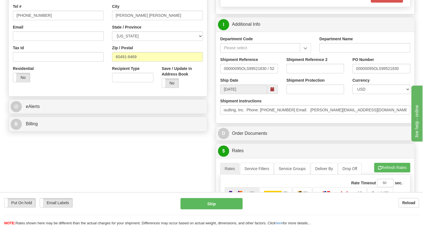
scroll to position [0, 0]
click at [242, 119] on div "Shipment Instructions * Freight Terms:Ship Method: UPS,Ground Prepay&Add Commen…" at bounding box center [315, 108] width 198 height 21
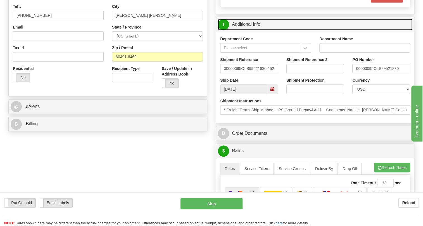
click at [248, 30] on link "I Additional Info" at bounding box center [315, 24] width 194 height 11
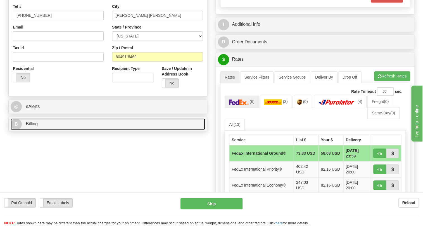
click at [36, 126] on span "Billing" at bounding box center [32, 123] width 12 height 5
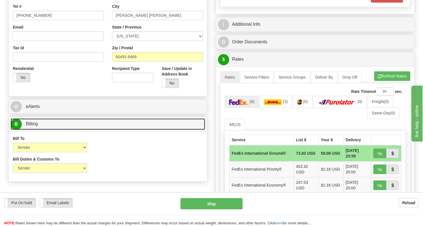
click at [30, 126] on span "Billing" at bounding box center [32, 123] width 12 height 5
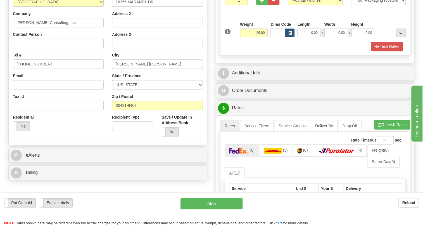
scroll to position [101, 0]
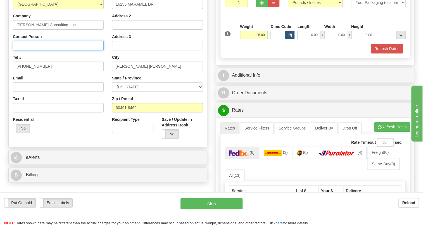
click at [26, 50] on input "Contact Person" at bounding box center [58, 45] width 91 height 9
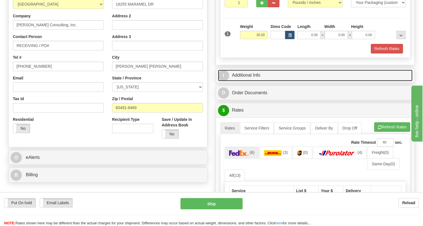
click at [251, 81] on link "I Additional Info" at bounding box center [315, 75] width 194 height 11
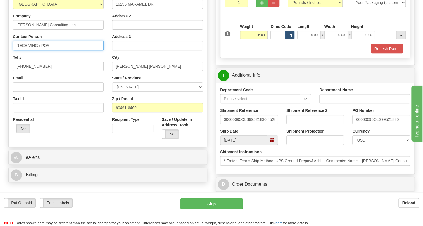
drag, startPoint x: 49, startPoint y: 57, endPoint x: 39, endPoint y: 61, distance: 11.5
click at [39, 50] on input "RECEIVING / PO#" at bounding box center [58, 45] width 91 height 9
type input "RECEIVING"
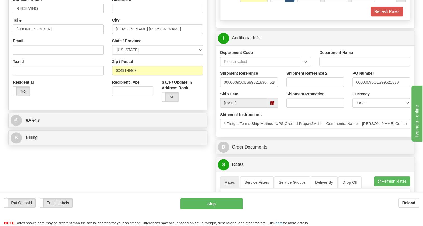
scroll to position [152, 0]
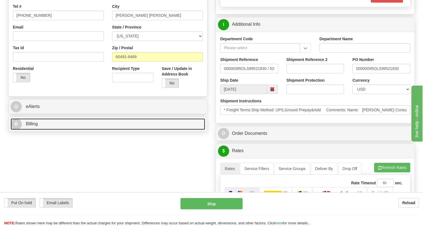
click at [32, 126] on span "Billing" at bounding box center [32, 123] width 12 height 5
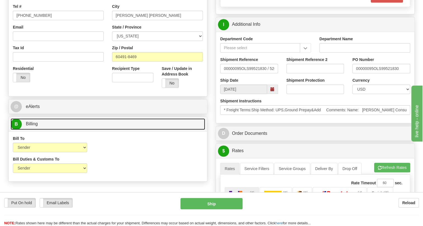
click at [32, 126] on span "Billing" at bounding box center [32, 123] width 12 height 5
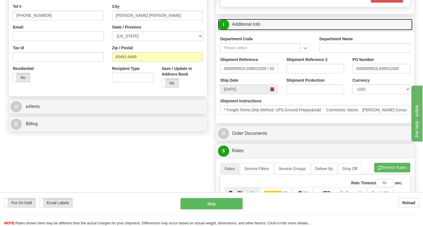
click at [247, 30] on link "I Additional Info" at bounding box center [315, 24] width 194 height 11
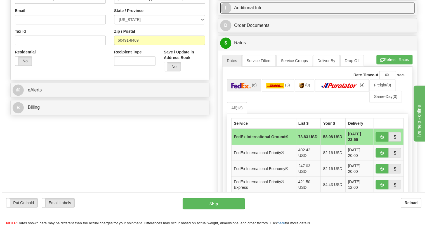
scroll to position [178, 0]
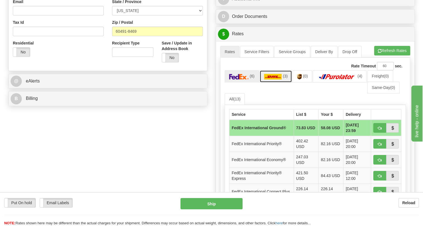
click at [277, 82] on link "(3)" at bounding box center [276, 76] width 33 height 12
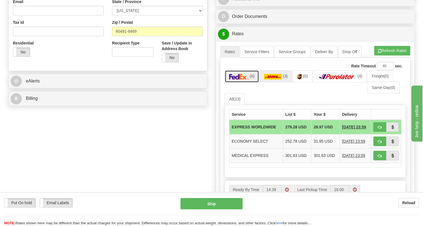
click at [240, 79] on img at bounding box center [239, 77] width 20 height 6
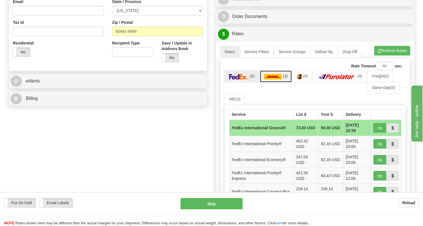
click at [272, 79] on img at bounding box center [273, 77] width 18 height 6
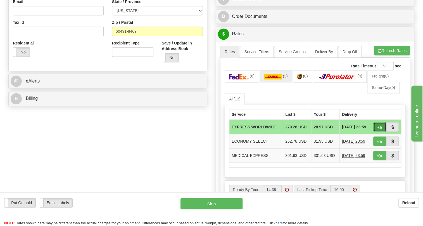
click at [378, 129] on span "button" at bounding box center [380, 127] width 4 height 4
type input "P"
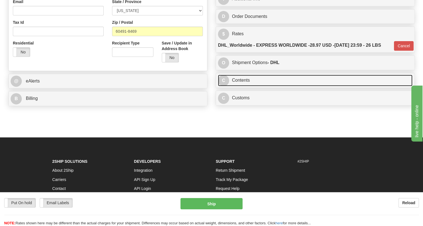
click at [238, 86] on link "C Contents" at bounding box center [315, 80] width 194 height 11
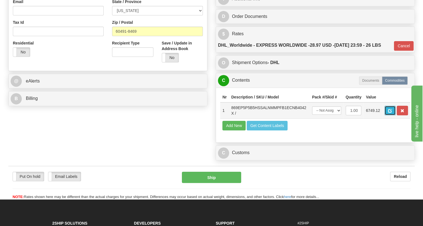
click at [391, 113] on span "button" at bounding box center [390, 111] width 4 height 4
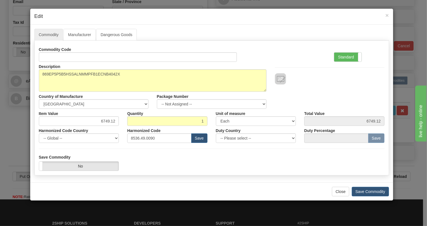
drag, startPoint x: 347, startPoint y: 58, endPoint x: 311, endPoint y: 75, distance: 39.6
click at [347, 58] on label "Standard" at bounding box center [347, 57] width 27 height 9
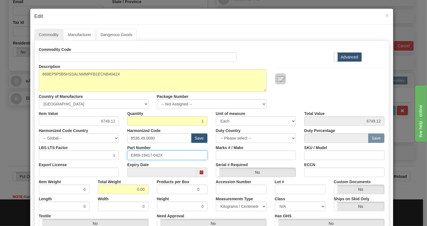
drag, startPoint x: 160, startPoint y: 155, endPoint x: 122, endPoint y: 154, distance: 38.3
click at [123, 154] on div "Part Number E869-19417-042X" at bounding box center [167, 151] width 89 height 17
click at [147, 135] on input "8536.49.0090" at bounding box center [159, 137] width 64 height 9
click at [147, 136] on input "8536.49.0090" at bounding box center [159, 137] width 64 height 9
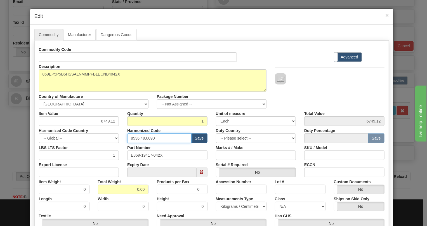
paste input "7.10.916"
type input "8537.10.9160"
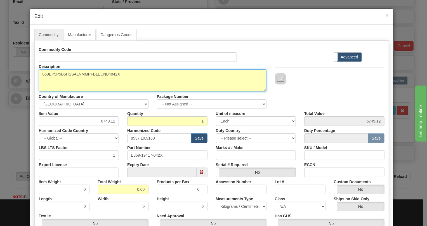
drag, startPoint x: 118, startPoint y: 73, endPoint x: 109, endPoint y: 78, distance: 9.7
click at [109, 78] on textarea "869EP5P5B5HSSALNMMPFB1ECNB4042X" at bounding box center [152, 80] width 227 height 22
type textarea "869EP5P5B5HSSALNMMPFB1ECNB4"
click at [85, 73] on textarea "869EP5P5B5HSSALNMMPFB1ECNB4042X" at bounding box center [152, 80] width 227 height 22
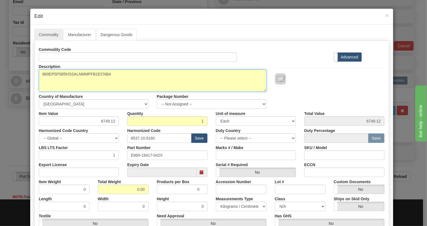
scroll to position [25, 0]
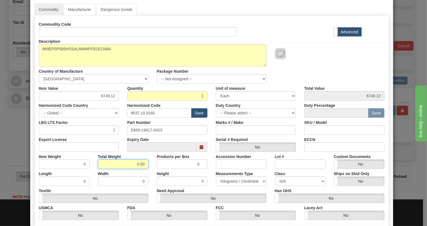
click at [133, 162] on input "0.00" at bounding box center [123, 163] width 51 height 9
type input "1.00"
type input "1.0000"
click at [106, 96] on input "6749.12" at bounding box center [79, 95] width 80 height 9
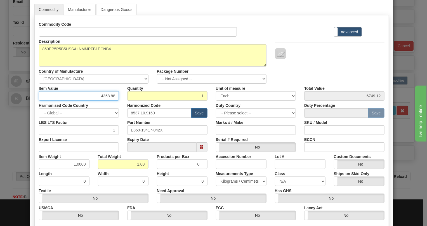
type input "4368.88"
click at [230, 180] on select "Pounds / Inches Kilograms / Centimeters" at bounding box center [241, 180] width 51 height 9
select select "0"
click at [216, 176] on select "Pounds / Inches Kilograms / Centimeters" at bounding box center [241, 180] width 51 height 9
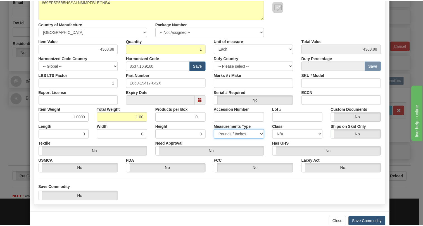
scroll to position [85, 0]
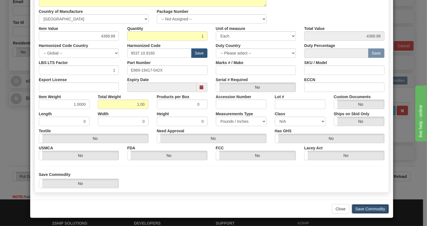
click at [364, 207] on button "Save Commodity" at bounding box center [369, 208] width 37 height 9
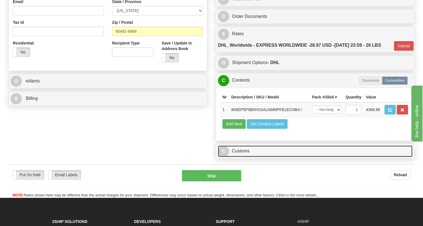
click at [246, 157] on link "C Customs" at bounding box center [315, 150] width 194 height 11
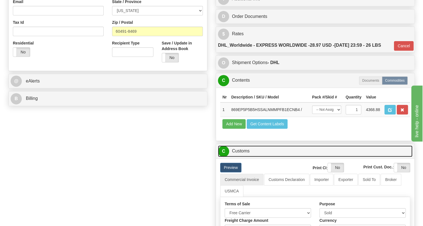
click at [246, 157] on link "C Customs" at bounding box center [315, 150] width 194 height 11
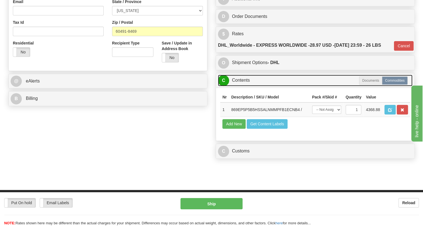
click at [245, 86] on link "C Contents" at bounding box center [315, 80] width 194 height 11
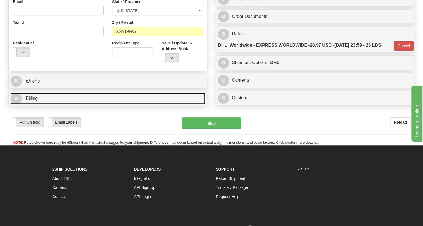
click at [33, 101] on span "Billing" at bounding box center [32, 98] width 12 height 5
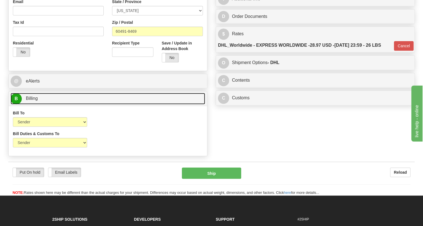
click at [33, 101] on span "Billing" at bounding box center [32, 98] width 12 height 5
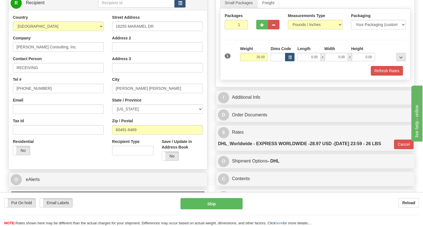
scroll to position [76, 0]
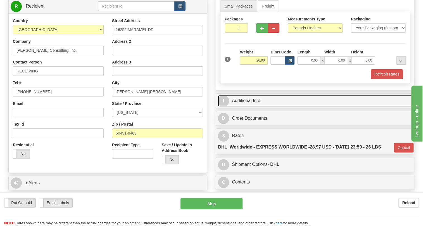
click at [253, 106] on link "I Additional Info" at bounding box center [315, 100] width 194 height 11
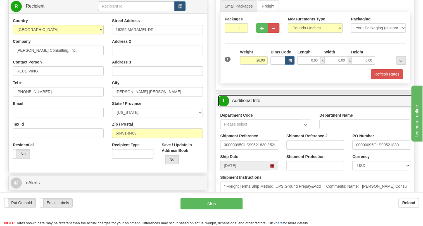
click at [253, 106] on link "I Additional Info" at bounding box center [315, 100] width 194 height 11
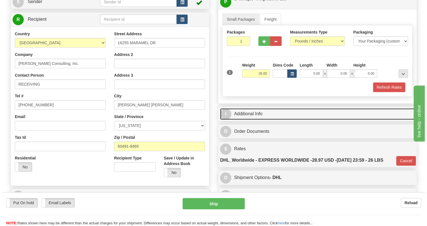
scroll to position [51, 0]
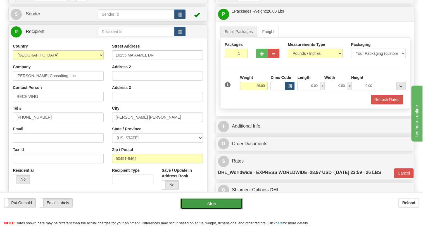
click at [214, 203] on button "Ship" at bounding box center [211, 203] width 62 height 11
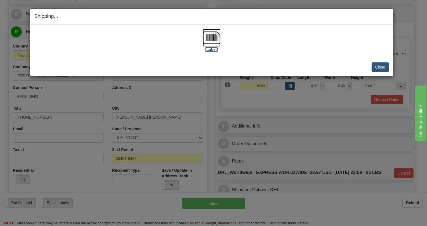
click at [214, 39] on img at bounding box center [212, 38] width 18 height 18
click at [379, 67] on button "Close" at bounding box center [379, 66] width 17 height 9
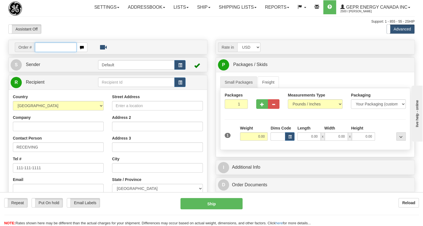
click at [50, 52] on input "text" at bounding box center [56, 46] width 42 height 9
paste input "0086682033"
click at [43, 52] on input "0086682033" at bounding box center [56, 46] width 42 height 9
type input "86682033"
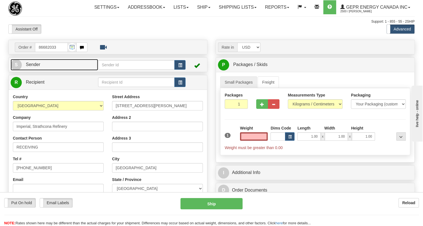
type input "0.00"
click at [34, 67] on span "Sender" at bounding box center [33, 64] width 15 height 5
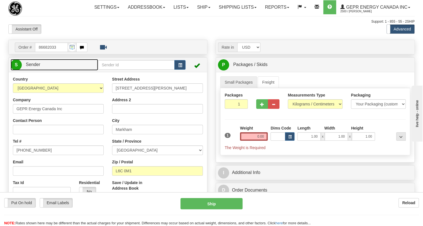
type input "MARKHAM"
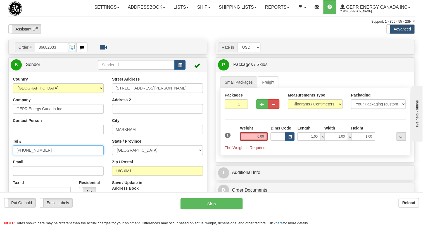
click at [31, 155] on input "[PHONE_NUMBER]" at bounding box center [58, 149] width 91 height 9
paste input "[PHONE_NUMBER]"
type input "[PHONE_NUMBER]"
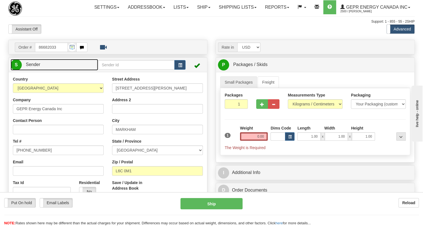
click at [35, 67] on span "Sender" at bounding box center [33, 64] width 15 height 5
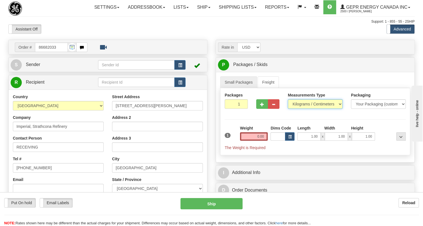
click at [299, 109] on select "Pounds / Inches Kilograms / Centimeters" at bounding box center [315, 103] width 55 height 9
select select "0"
click at [288, 109] on select "Pounds / Inches Kilograms / Centimeters" at bounding box center [315, 103] width 55 height 9
click at [306, 141] on input "1.00" at bounding box center [308, 136] width 23 height 8
type input "0.00"
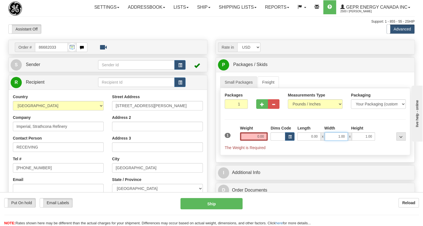
click at [328, 141] on input "1.00" at bounding box center [336, 136] width 23 height 8
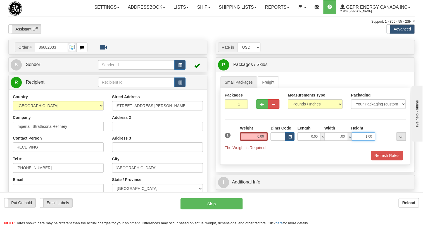
type input "0.00"
click at [363, 141] on input "1.00" at bounding box center [363, 136] width 23 height 8
type input "0.00"
click at [249, 141] on input "0.00" at bounding box center [254, 136] width 28 height 8
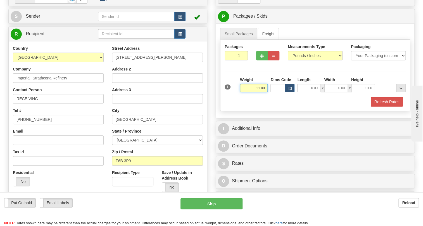
scroll to position [51, 0]
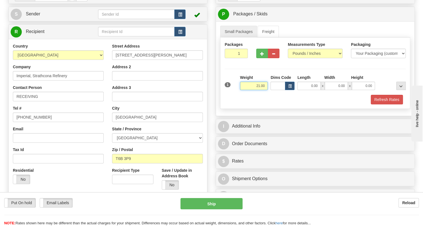
type input "21.00"
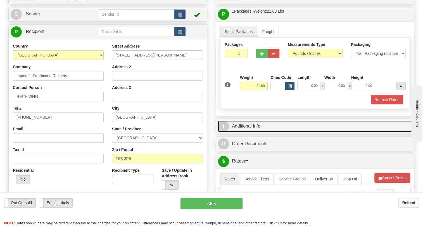
click at [239, 132] on link "I Additional Info" at bounding box center [315, 125] width 194 height 11
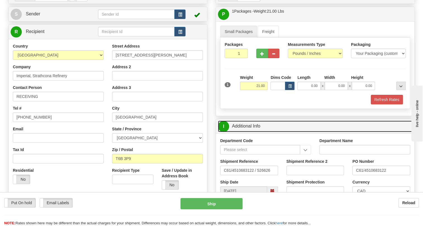
scroll to position [76, 0]
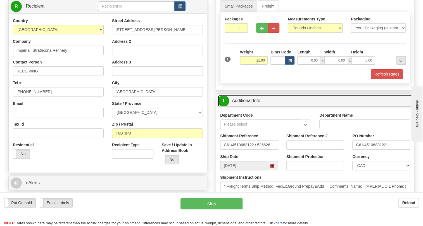
click at [244, 106] on link "I Additional Info" at bounding box center [315, 100] width 194 height 11
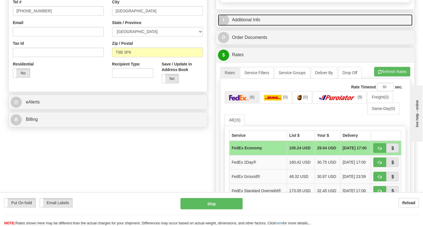
scroll to position [178, 0]
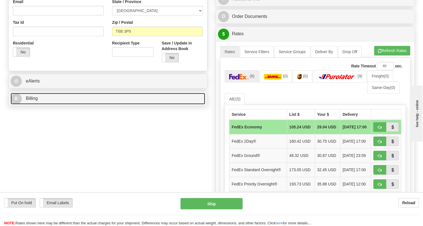
click at [34, 101] on span "Billing" at bounding box center [32, 98] width 12 height 5
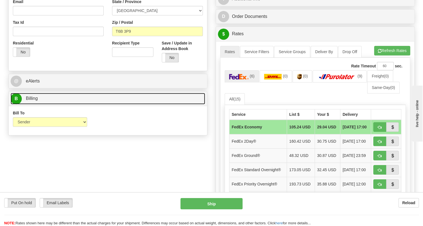
click at [34, 101] on span "Billing" at bounding box center [32, 98] width 12 height 5
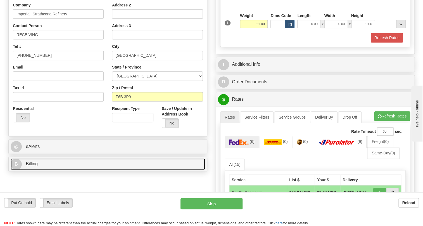
scroll to position [101, 0]
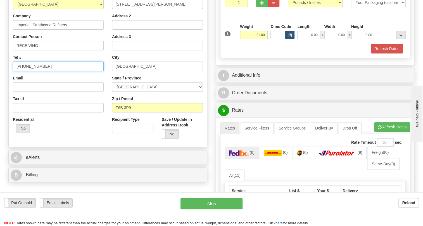
click at [33, 71] on input "[PHONE_NUMBER]" at bounding box center [58, 65] width 91 height 9
paste input "[PHONE_NUMBER]"
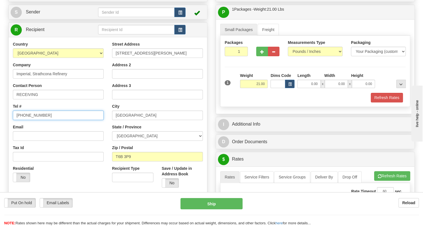
scroll to position [51, 0]
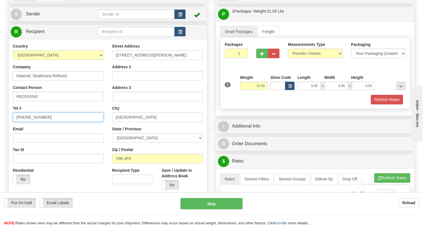
type input "[PHONE_NUMBER]"
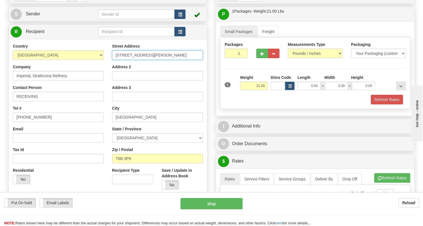
drag, startPoint x: 156, startPoint y: 68, endPoint x: 213, endPoint y: 70, distance: 57.0
click at [144, 80] on input "Address 2" at bounding box center [157, 75] width 91 height 9
drag, startPoint x: 152, startPoint y: 67, endPoint x: 201, endPoint y: 69, distance: 48.9
click at [201, 60] on input "[STREET_ADDRESS][PERSON_NAME]" at bounding box center [157, 54] width 91 height 9
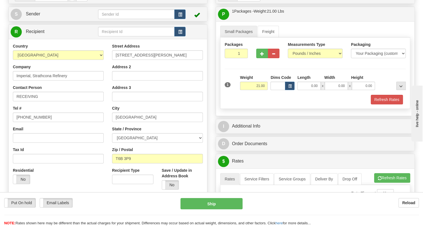
click at [179, 80] on div "Address 2" at bounding box center [157, 72] width 91 height 16
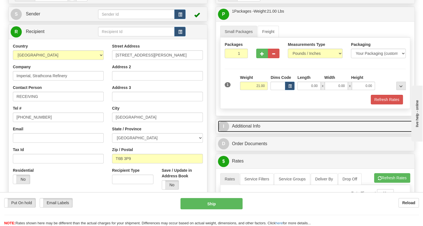
click at [258, 132] on link "I Additional Info" at bounding box center [315, 125] width 194 height 11
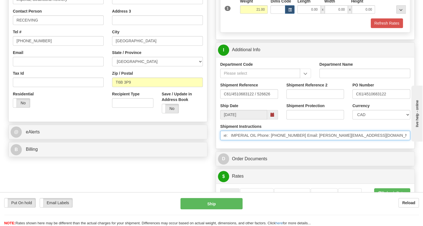
scroll to position [0, 114]
drag, startPoint x: 397, startPoint y: 149, endPoint x: 260, endPoint y: 153, distance: 137.2
click at [260, 144] on div "Shipment Instructions * Freight Terms:Ship Method: FedEx,Ground Prepay&Add Comm…" at bounding box center [315, 133] width 198 height 21
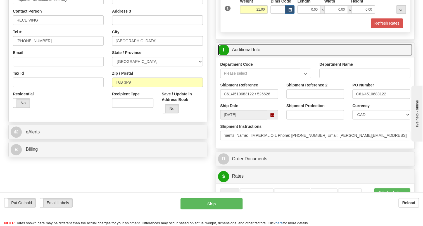
scroll to position [0, 0]
click at [248, 56] on link "I Additional Info" at bounding box center [315, 49] width 194 height 11
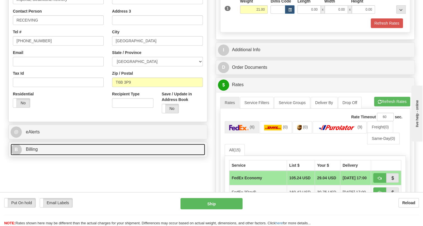
click at [32, 151] on span "Billing" at bounding box center [32, 149] width 12 height 5
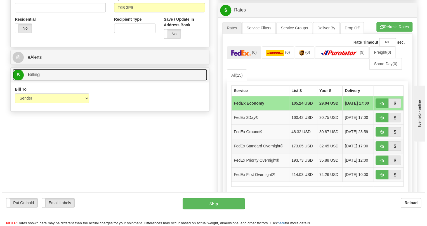
scroll to position [203, 0]
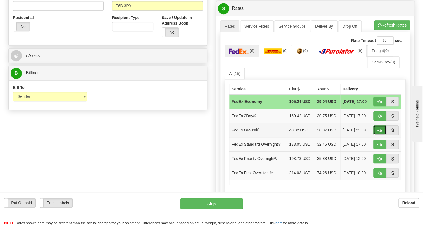
click at [378, 132] on span "button" at bounding box center [380, 131] width 4 height 4
type input "92"
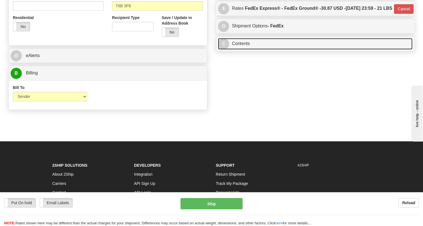
click at [239, 49] on link "C Contents" at bounding box center [315, 43] width 194 height 11
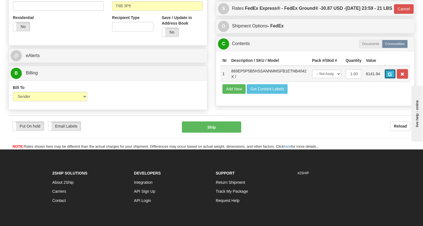
click at [391, 78] on button "button" at bounding box center [389, 73] width 11 height 9
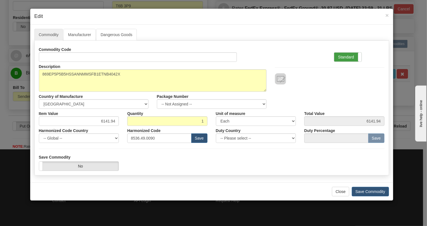
click at [343, 56] on label "Standard" at bounding box center [347, 57] width 27 height 9
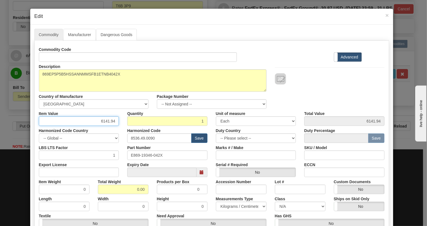
click at [112, 121] on input "6141.94" at bounding box center [79, 120] width 80 height 9
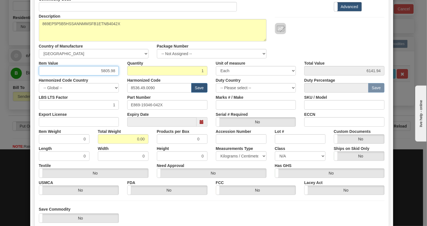
scroll to position [51, 0]
type input "5805.98"
click at [136, 140] on input "0.00" at bounding box center [123, 138] width 51 height 9
type input "1.00"
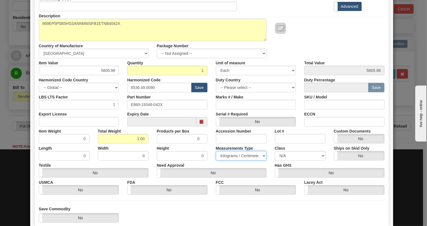
type input "1.0000"
click at [226, 154] on select "Pounds / Inches Kilograms / Centimeters" at bounding box center [241, 155] width 51 height 9
select select "0"
click at [216, 151] on select "Pounds / Inches Kilograms / Centimeters" at bounding box center [241, 155] width 51 height 9
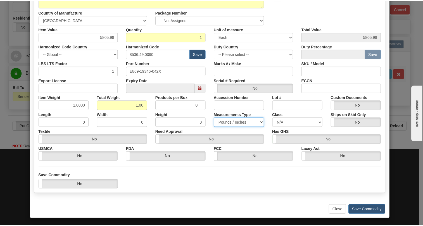
scroll to position [85, 0]
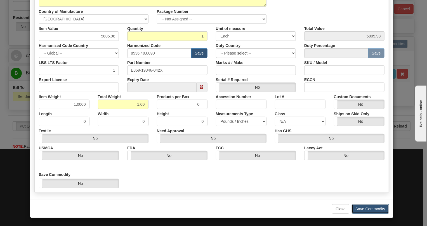
click at [367, 209] on button "Save Commodity" at bounding box center [369, 208] width 37 height 9
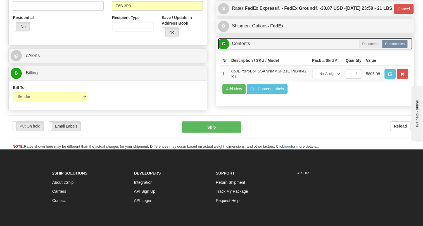
click at [246, 49] on link "C Contents" at bounding box center [315, 43] width 194 height 11
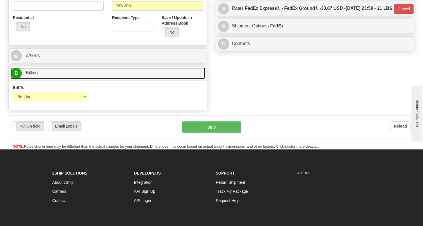
click at [32, 75] on span "Billing" at bounding box center [32, 72] width 12 height 5
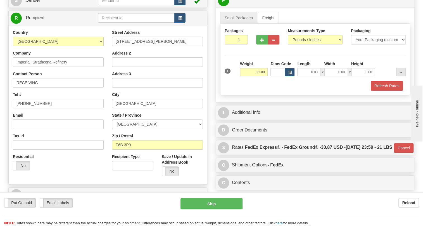
scroll to position [76, 0]
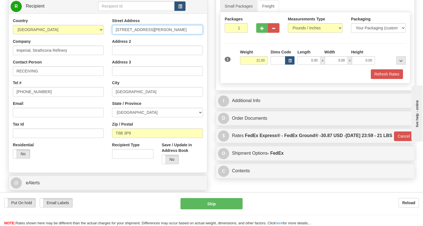
drag, startPoint x: 153, startPoint y: 42, endPoint x: 198, endPoint y: 44, distance: 45.0
click at [198, 34] on input "6474 ROPER ROAD C/ O BLUEWATER GROU" at bounding box center [157, 29] width 91 height 9
type input "6474 ROPER ROAD"
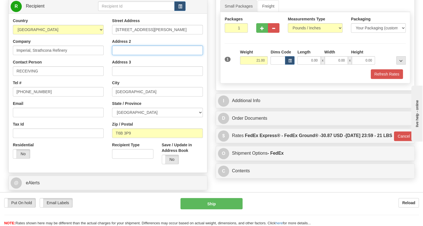
click at [121, 55] on input "Address 2" at bounding box center [157, 50] width 91 height 9
paste input "C/ O BLUEWATER GROU"
type input "C/ O BLUEWATER GROUP"
click at [111, 74] on div "Street Address 6474 ROPER ROAD Address 2 C/ O BLUEWATER GROUP Address 3 City ED…" at bounding box center [157, 93] width 99 height 150
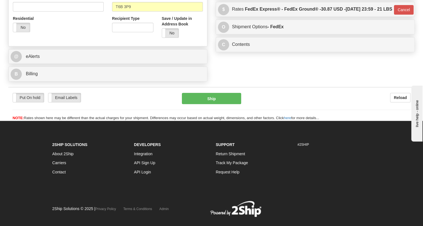
scroll to position [203, 0]
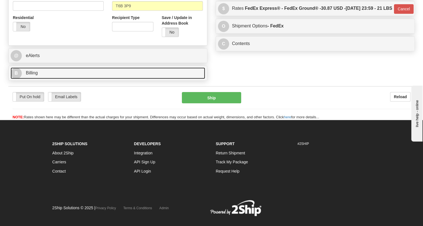
click at [32, 75] on span "Billing" at bounding box center [32, 72] width 12 height 5
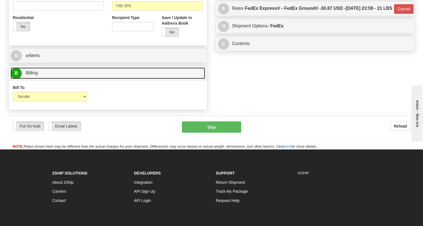
click at [32, 75] on span "Billing" at bounding box center [32, 72] width 12 height 5
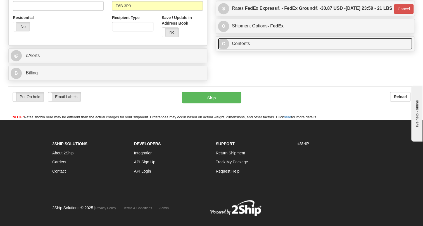
click at [245, 49] on link "C Contents" at bounding box center [315, 43] width 194 height 11
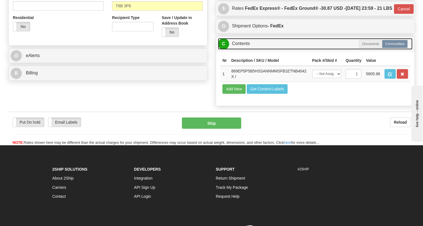
click at [245, 49] on link "C Contents" at bounding box center [315, 43] width 194 height 11
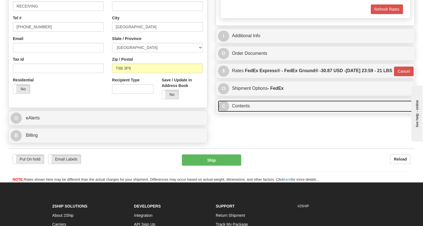
scroll to position [127, 0]
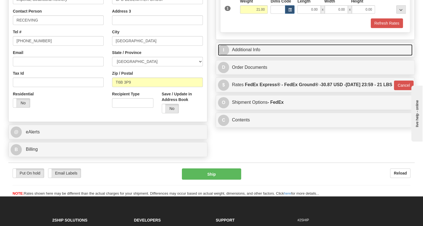
click at [240, 56] on link "I Additional Info" at bounding box center [315, 49] width 194 height 11
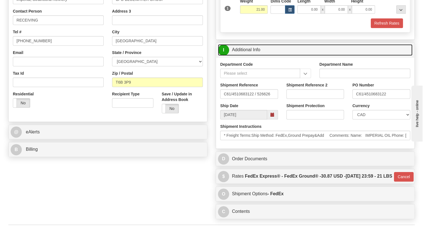
click at [240, 56] on link "I Additional Info" at bounding box center [315, 49] width 194 height 11
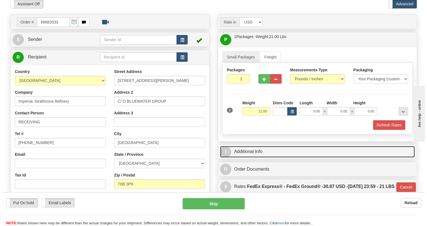
scroll to position [51, 0]
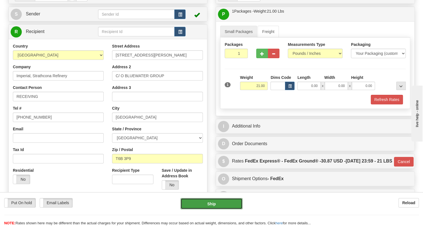
click at [211, 204] on button "Ship" at bounding box center [211, 203] width 62 height 11
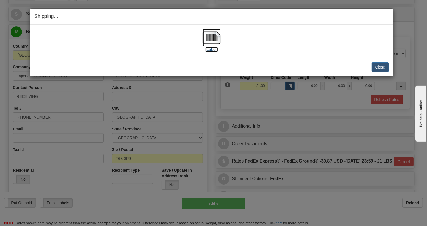
click at [210, 38] on img at bounding box center [212, 38] width 18 height 18
click at [383, 66] on button "Close" at bounding box center [379, 66] width 17 height 9
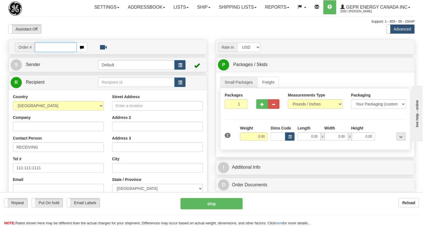
click at [49, 52] on input "text" at bounding box center [56, 46] width 42 height 9
paste input "0086682036"
click at [44, 52] on input "0086682036" at bounding box center [56, 46] width 42 height 9
type input "86682036"
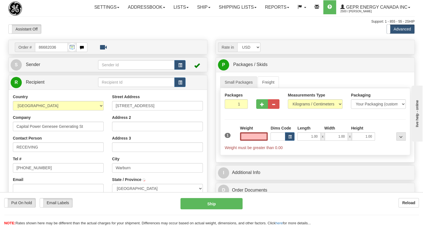
type input "WARBURG"
type input "0.00"
click at [36, 67] on span "Sender" at bounding box center [33, 64] width 15 height 5
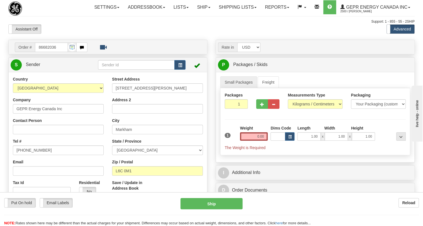
type input "MARKHAM"
click at [33, 155] on input "[PHONE_NUMBER]" at bounding box center [58, 149] width 91 height 9
paste input "[PHONE_NUMBER]"
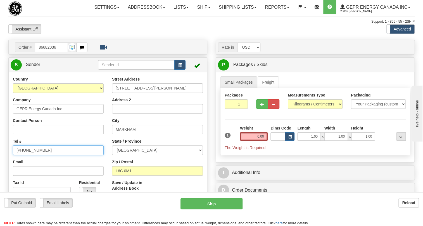
type input "[PHONE_NUMBER]"
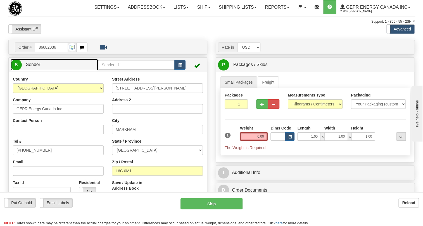
click at [31, 67] on span "Sender" at bounding box center [33, 64] width 15 height 5
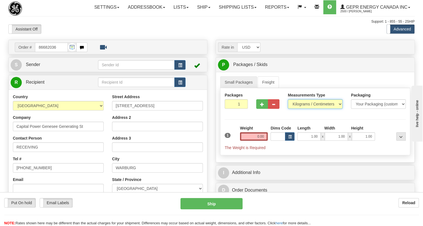
click at [311, 109] on select "Pounds / Inches Kilograms / Centimeters" at bounding box center [315, 103] width 55 height 9
select select "0"
click at [288, 109] on select "Pounds / Inches Kilograms / Centimeters" at bounding box center [315, 103] width 55 height 9
click at [309, 141] on input "1.00" at bounding box center [308, 136] width 23 height 8
type input "0.00"
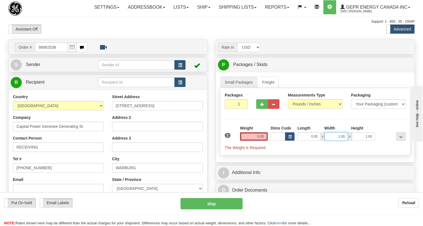
click at [331, 141] on input "1.00" at bounding box center [336, 136] width 23 height 8
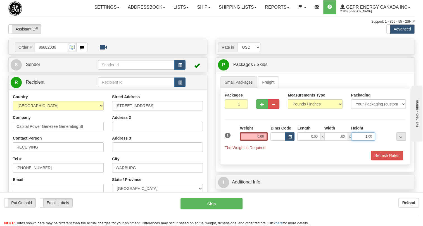
type input "0.00"
click at [358, 141] on input "1.00" at bounding box center [363, 136] width 23 height 8
type input "0.00"
click at [259, 141] on input "0.00" at bounding box center [254, 136] width 28 height 8
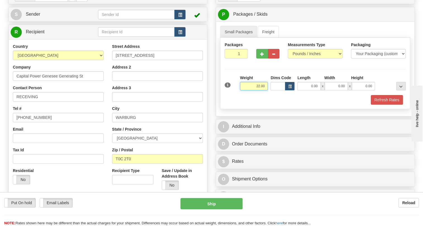
scroll to position [51, 0]
type input "22.00"
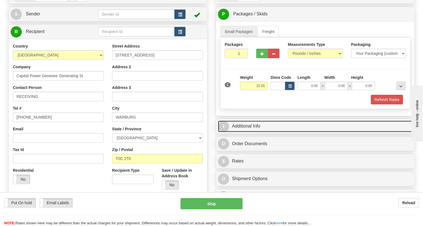
click at [248, 132] on link "I Additional Info" at bounding box center [315, 125] width 194 height 11
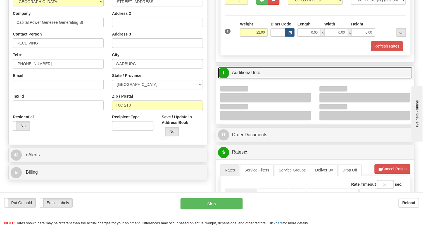
scroll to position [127, 0]
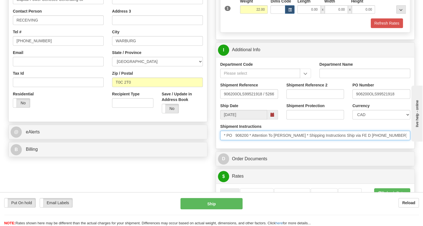
drag, startPoint x: 383, startPoint y: 147, endPoint x: 361, endPoint y: 151, distance: 22.3
click at [361, 140] on input "* PO 906200 * Attention To [PERSON_NAME] * Shipping Instructions Ship via FE D …" at bounding box center [315, 134] width 190 height 9
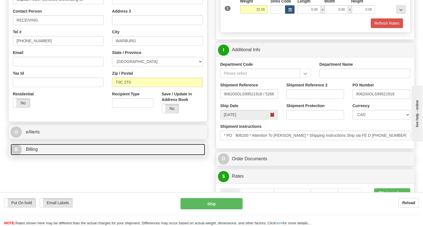
click at [34, 151] on span "Billing" at bounding box center [32, 149] width 12 height 5
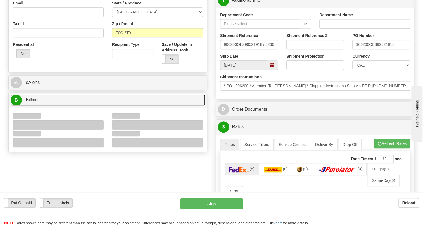
scroll to position [203, 0]
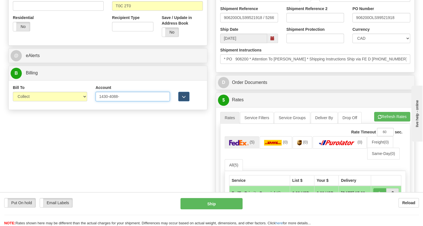
drag, startPoint x: 126, startPoint y: 109, endPoint x: 95, endPoint y: 110, distance: 31.0
click at [95, 105] on div "Account 1430-4088- 3rd Party Account List Please select" at bounding box center [132, 95] width 83 height 21
paste input "7"
click at [120, 101] on input "[PHONE_NUMBER]" at bounding box center [133, 96] width 74 height 9
click at [108, 101] on input "1430-40887" at bounding box center [133, 96] width 74 height 9
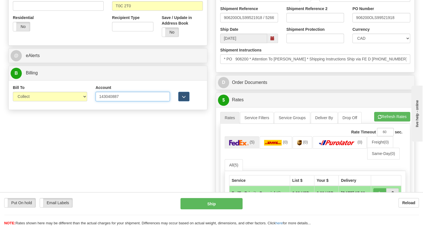
type input "143040887"
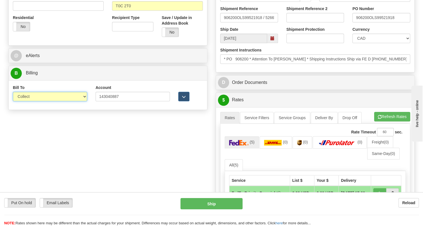
click at [49, 101] on select "Sender Recipient Third Party Collect" at bounding box center [50, 96] width 74 height 9
select select "2"
click at [13, 101] on select "Sender Recipient Third Party Collect" at bounding box center [50, 96] width 74 height 9
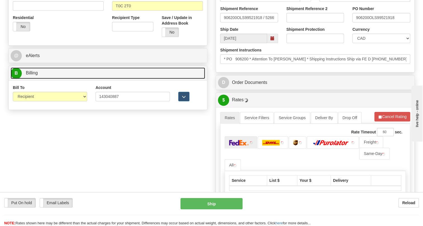
click at [32, 75] on span "Billing" at bounding box center [32, 72] width 12 height 5
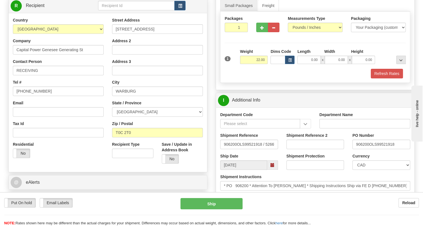
scroll to position [76, 0]
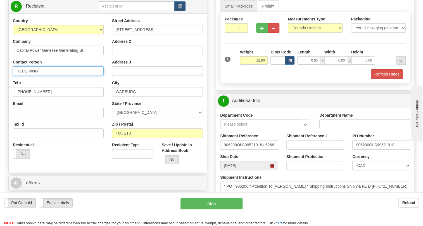
click at [32, 76] on input "RECEIVING" at bounding box center [58, 70] width 91 height 9
click at [15, 76] on input "RECEIVING" at bounding box center [58, 70] width 91 height 9
paste input "Attention To Dylan North"
click at [28, 76] on input "Attention To Dylan NorthRECEIVING" at bounding box center [58, 70] width 91 height 9
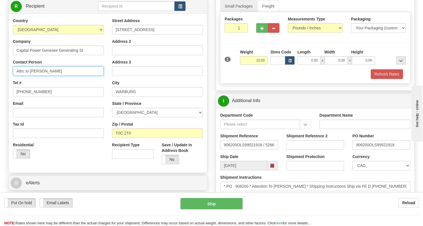
click at [51, 76] on input "Attn: to Dylan NorthRECEIVING" at bounding box center [58, 70] width 91 height 9
type input "Attn: to Dylan North RECEIVING"
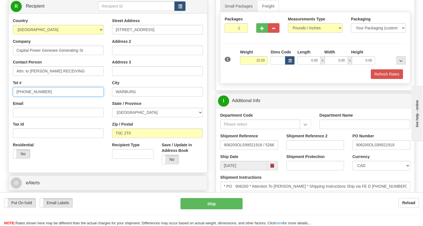
click at [34, 96] on input "(779)7960565" at bounding box center [58, 91] width 91 height 9
paste input "780-392-5299"
type input "780-392-5299"
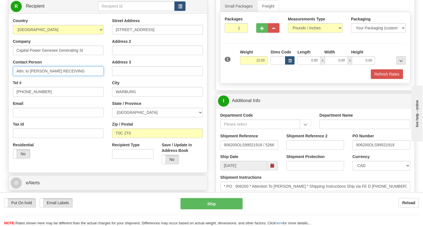
click at [53, 76] on input "Attn: to Dylan North RECEIVING" at bounding box center [58, 70] width 91 height 9
drag, startPoint x: 75, startPoint y: 83, endPoint x: 55, endPoint y: 84, distance: 20.7
click at [55, 76] on input "Attn: to Dylan North / RECEIVING" at bounding box center [58, 70] width 91 height 9
paste input "PO# 906200"
type input "Attn: to Dylan North / PO# 906200"
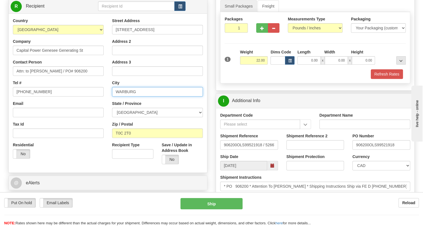
click at [137, 96] on input "WARBURG" at bounding box center [157, 91] width 91 height 9
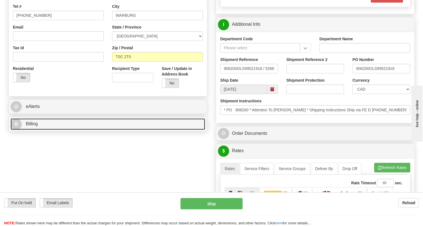
click at [32, 126] on span "Billing" at bounding box center [32, 123] width 12 height 5
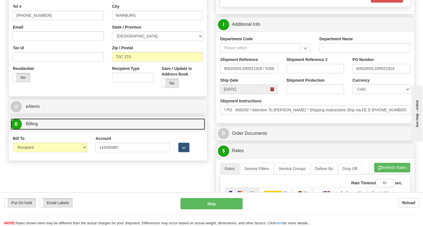
click at [32, 126] on span "Billing" at bounding box center [32, 123] width 12 height 5
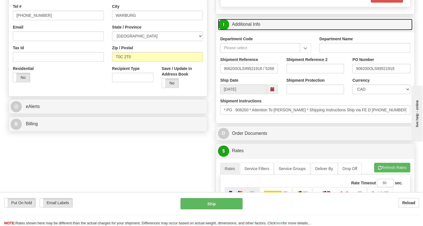
click at [252, 30] on link "I Additional Info" at bounding box center [315, 24] width 194 height 11
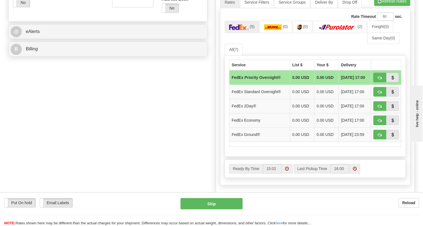
scroll to position [229, 0]
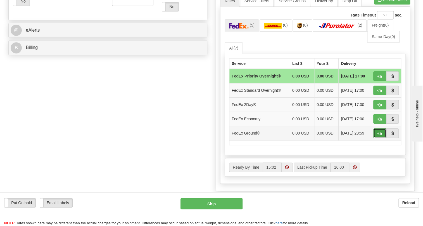
click at [376, 138] on button "button" at bounding box center [379, 132] width 13 height 9
type input "92"
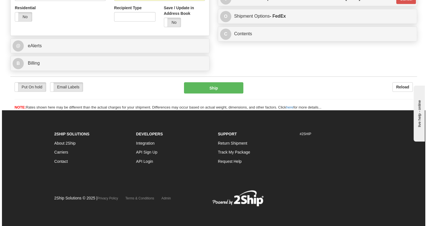
scroll to position [220, 0]
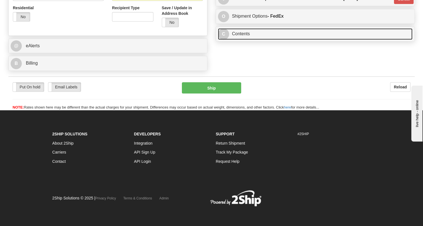
click at [243, 40] on link "C Contents" at bounding box center [315, 33] width 194 height 11
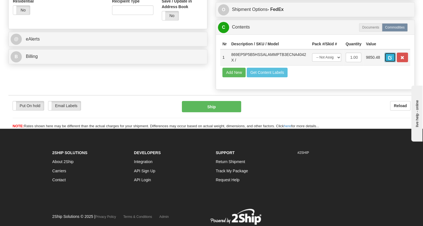
click at [389, 60] on span "button" at bounding box center [390, 58] width 4 height 4
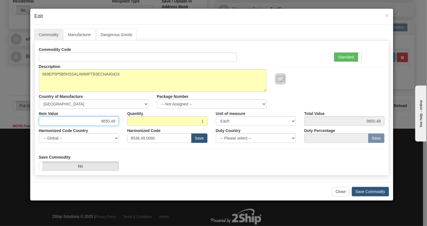
click at [109, 121] on input "9850.48" at bounding box center [79, 120] width 80 height 9
type input "6715.75"
click at [349, 57] on label "Standard" at bounding box center [347, 57] width 27 height 9
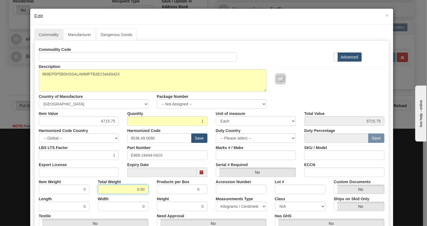
click at [133, 190] on input "0.00" at bounding box center [123, 188] width 51 height 9
type input "1.00"
type input "1.0000"
click at [232, 204] on select "Pounds / Inches Kilograms / Centimeters" at bounding box center [241, 205] width 51 height 9
select select "0"
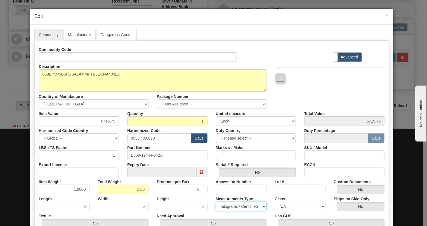
click at [216, 201] on select "Pounds / Inches Kilograms / Centimeters" at bounding box center [241, 205] width 51 height 9
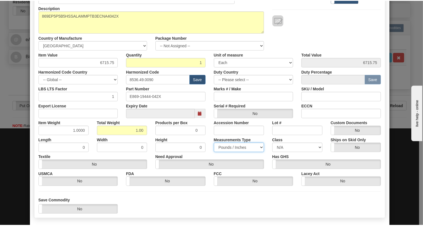
scroll to position [76, 0]
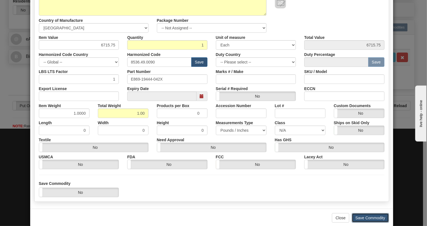
click at [361, 218] on button "Save Commodity" at bounding box center [369, 217] width 37 height 9
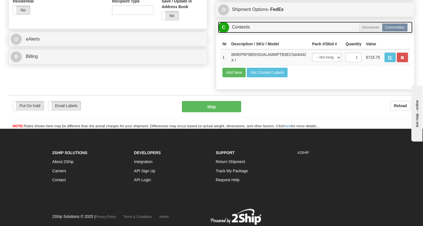
click at [242, 33] on link "C Contents" at bounding box center [315, 27] width 194 height 11
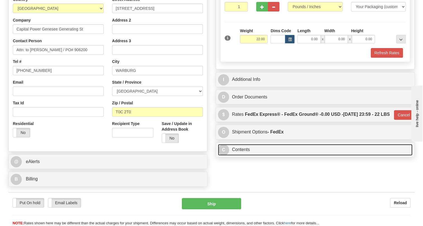
scroll to position [92, 0]
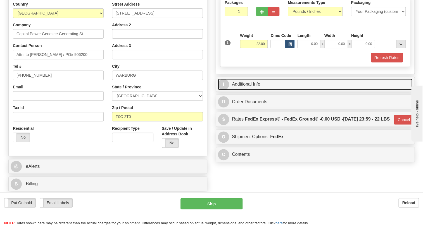
click at [248, 90] on link "I Additional Info" at bounding box center [315, 83] width 194 height 11
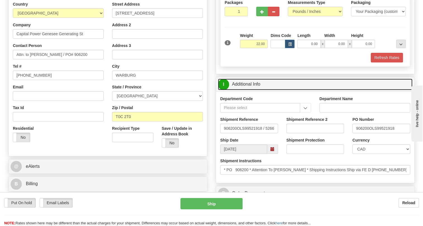
click at [248, 90] on link "I Additional Info" at bounding box center [315, 83] width 194 height 11
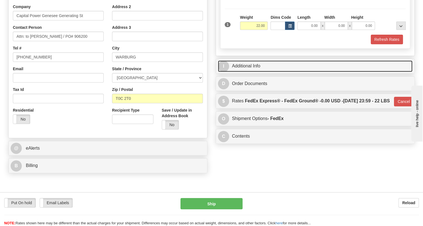
scroll to position [118, 0]
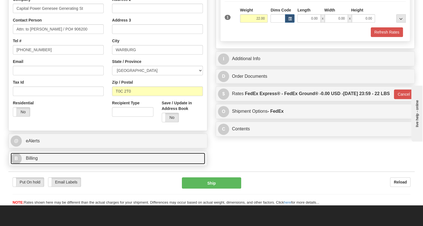
click at [33, 160] on span "Billing" at bounding box center [32, 158] width 12 height 5
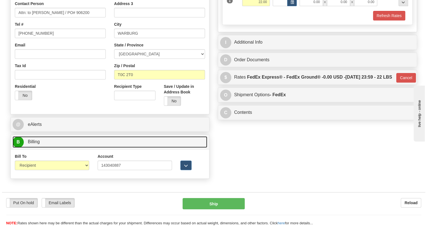
scroll to position [143, 0]
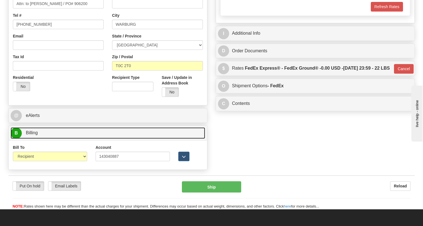
click at [31, 135] on span "Billing" at bounding box center [32, 132] width 12 height 5
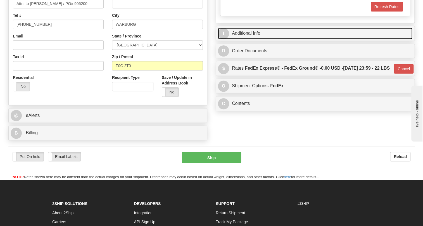
click at [255, 39] on link "I Additional Info" at bounding box center [315, 33] width 194 height 11
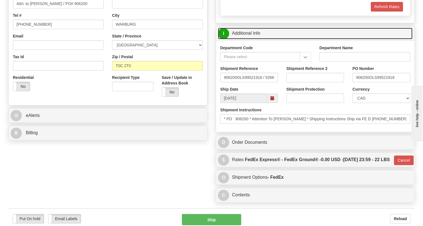
click at [251, 39] on link "I Additional Info" at bounding box center [315, 33] width 194 height 11
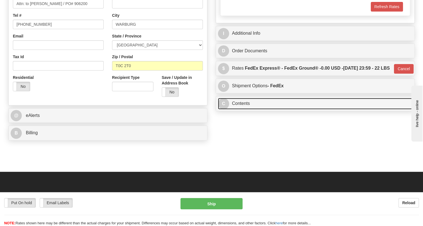
click at [245, 109] on link "C Contents" at bounding box center [315, 103] width 194 height 11
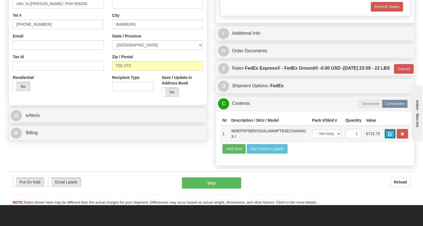
click at [389, 136] on span "button" at bounding box center [390, 134] width 4 height 4
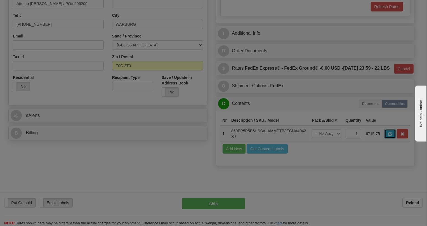
scroll to position [0, 0]
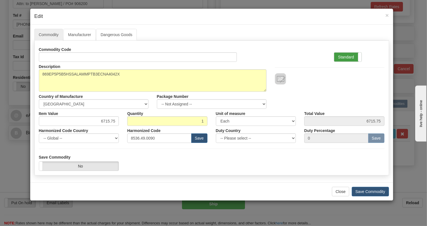
click at [346, 57] on label "Standard" at bounding box center [347, 57] width 27 height 9
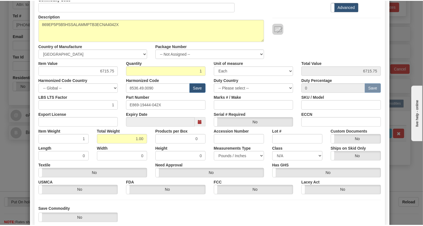
scroll to position [85, 0]
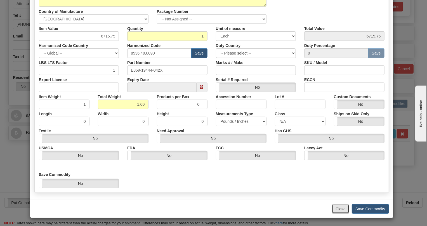
click at [340, 208] on button "Close" at bounding box center [340, 208] width 17 height 9
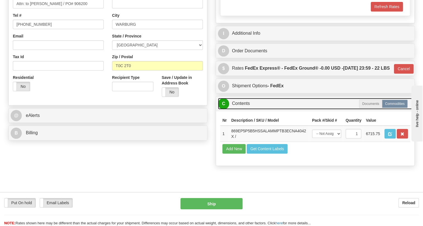
click at [238, 109] on link "C Contents" at bounding box center [315, 103] width 194 height 11
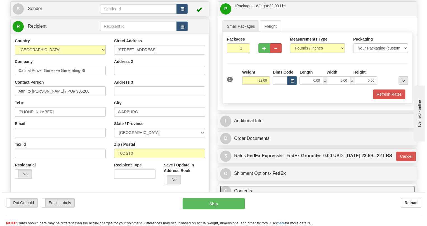
scroll to position [67, 0]
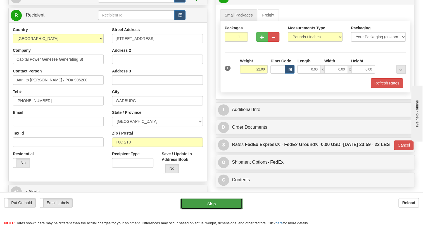
click at [211, 204] on button "Ship" at bounding box center [211, 203] width 62 height 11
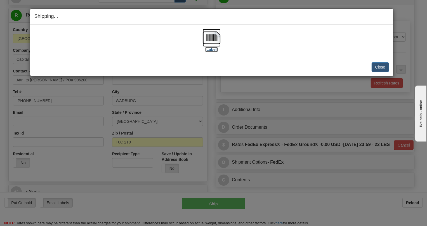
click at [213, 37] on img at bounding box center [212, 38] width 18 height 18
click at [381, 66] on button "Close" at bounding box center [379, 66] width 17 height 9
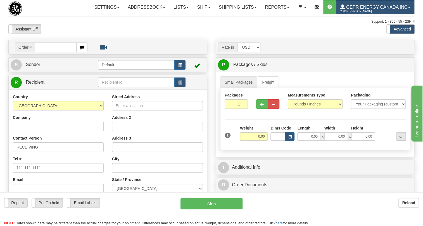
click at [336, 14] on link "GEPR Energy Canada Inc 2500 / [PERSON_NAME]" at bounding box center [375, 7] width 78 height 14
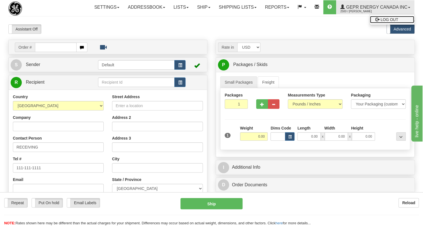
click at [380, 22] on span "LOG OUT" at bounding box center [389, 19] width 18 height 4
